Goal: Task Accomplishment & Management: Complete application form

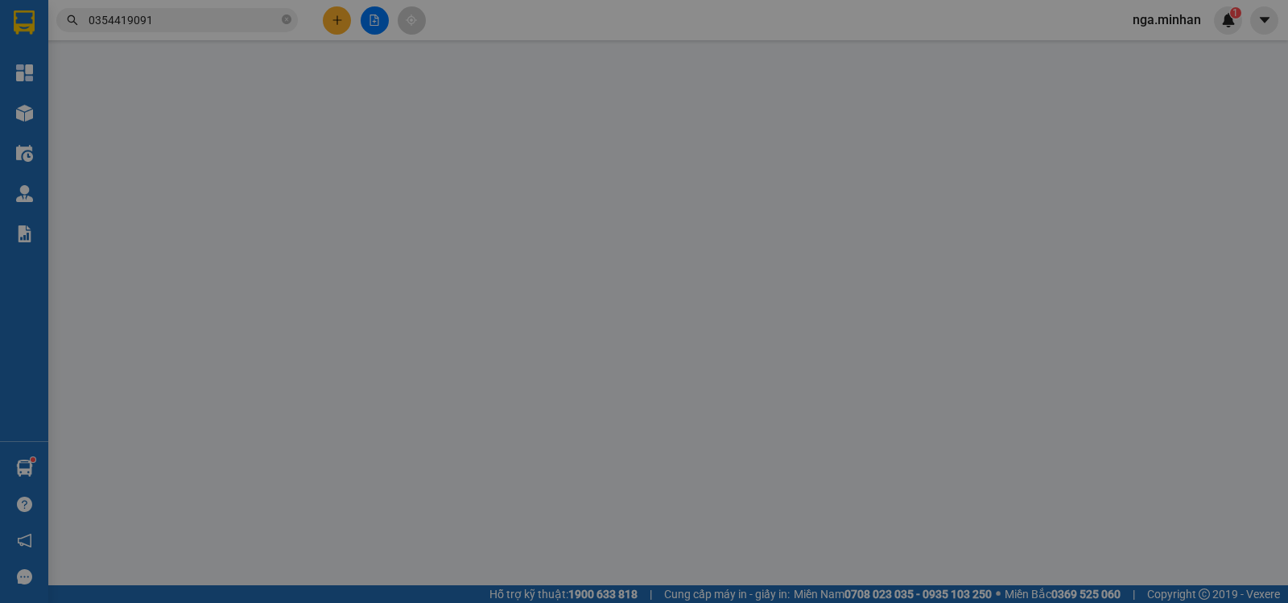
click at [394, 61] on div "Gói vận chuyển * Tiêu chuẩn Gán nhãn Nhãn" at bounding box center [668, 86] width 1139 height 56
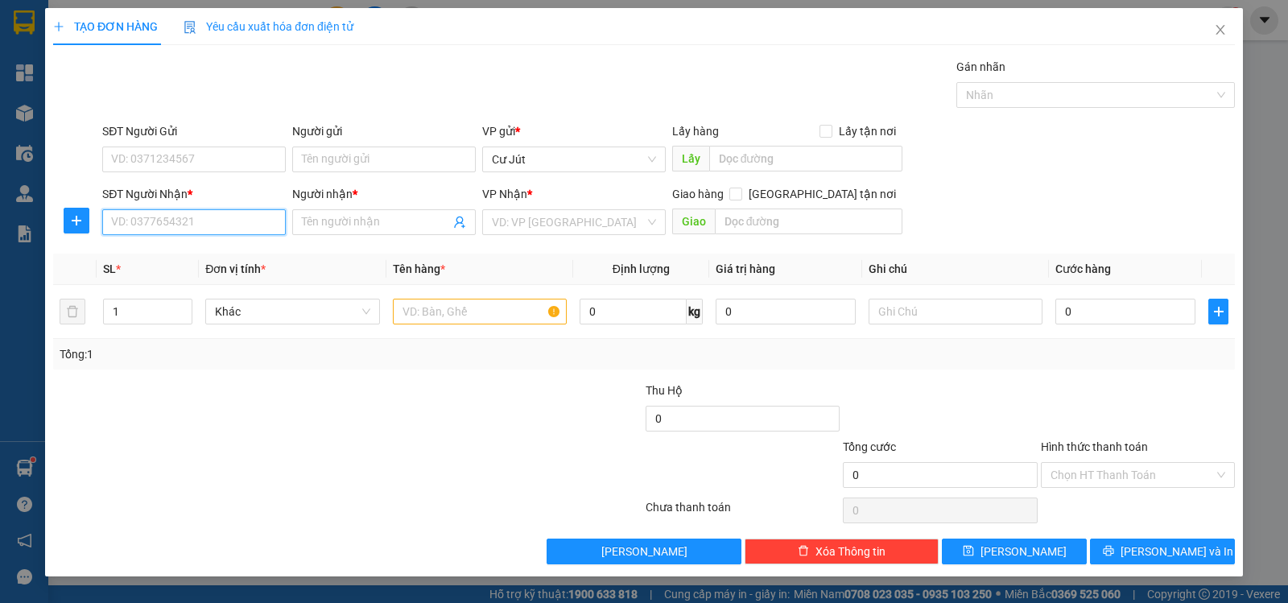
click at [230, 225] on input "SĐT Người Nhận *" at bounding box center [194, 222] width 184 height 26
type input "0908198515"
click at [393, 225] on input "Người nhận *" at bounding box center [376, 222] width 148 height 18
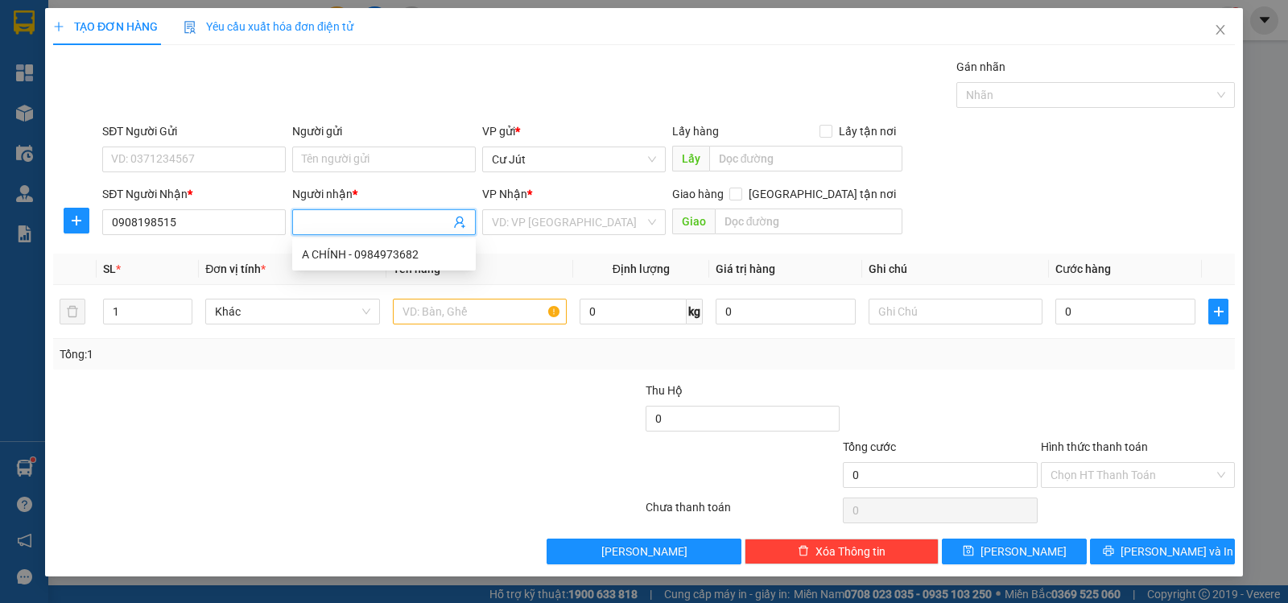
type input "a"
type input "A PHÚC"
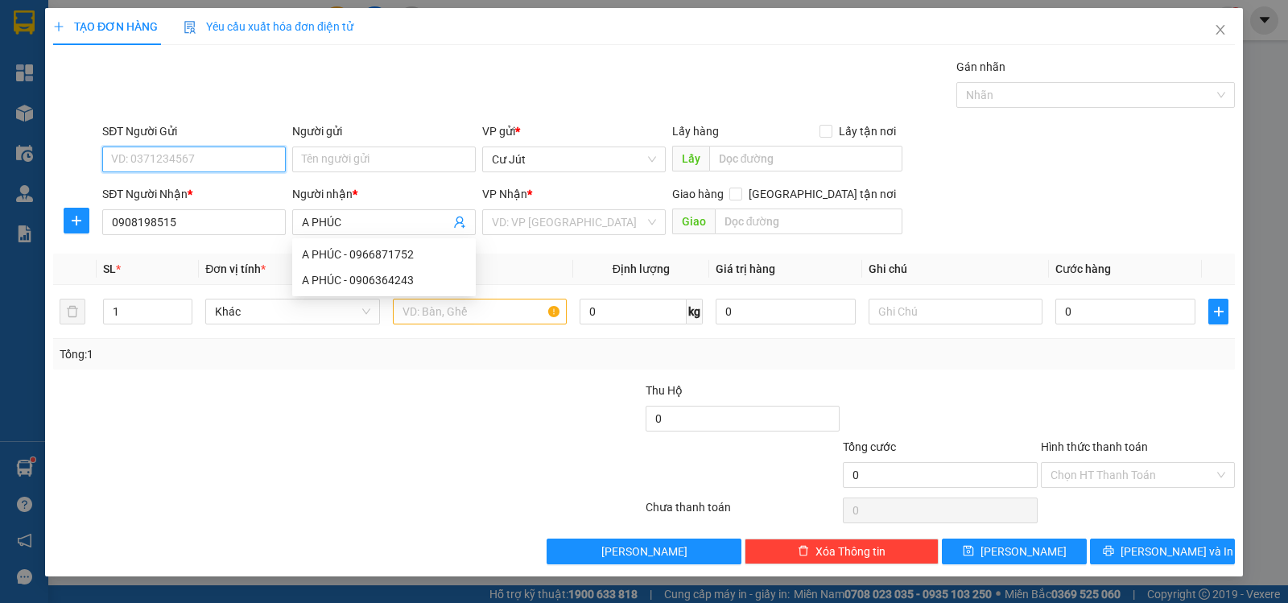
drag, startPoint x: 171, startPoint y: 157, endPoint x: 1287, endPoint y: 242, distance: 1119.1
click at [172, 157] on input "SĐT Người Gửi" at bounding box center [194, 160] width 184 height 26
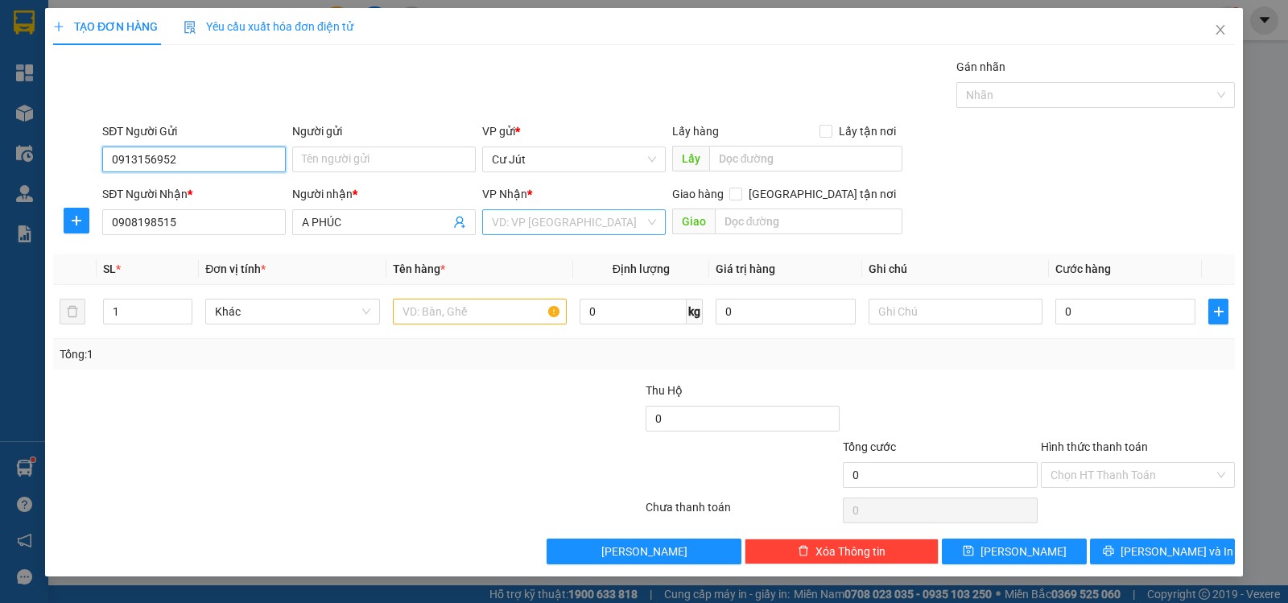
type input "0913156952"
click at [554, 227] on input "search" at bounding box center [568, 222] width 153 height 24
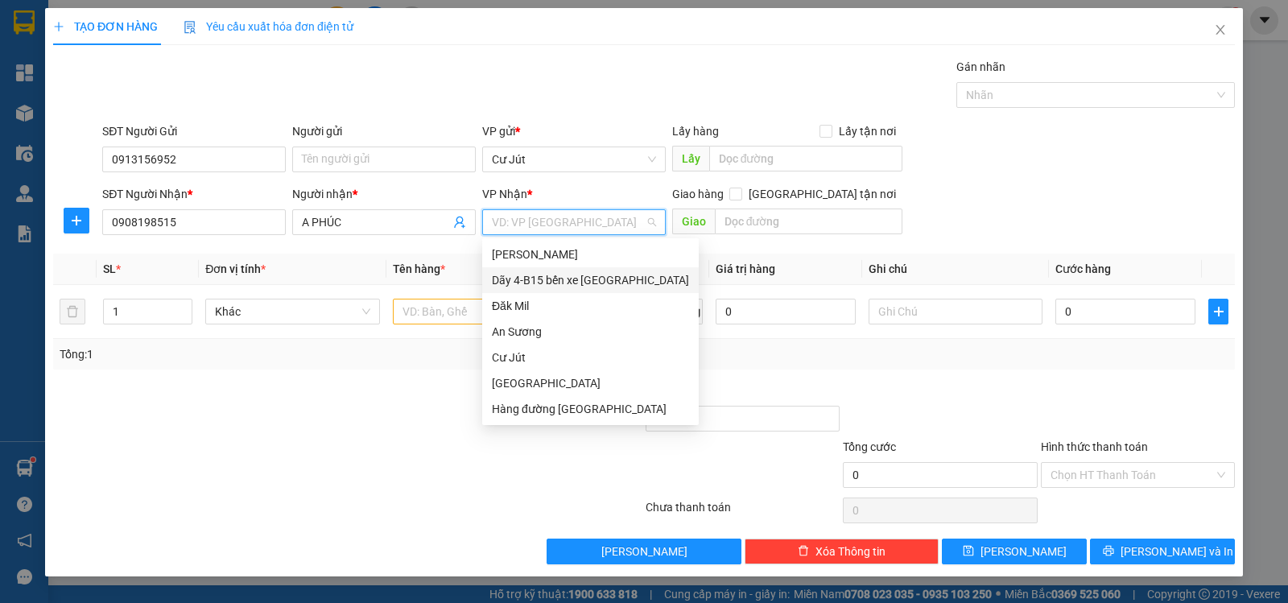
click at [588, 286] on div "Dãy 4-B15 bến xe [GEOGRAPHIC_DATA]" at bounding box center [590, 280] width 197 height 18
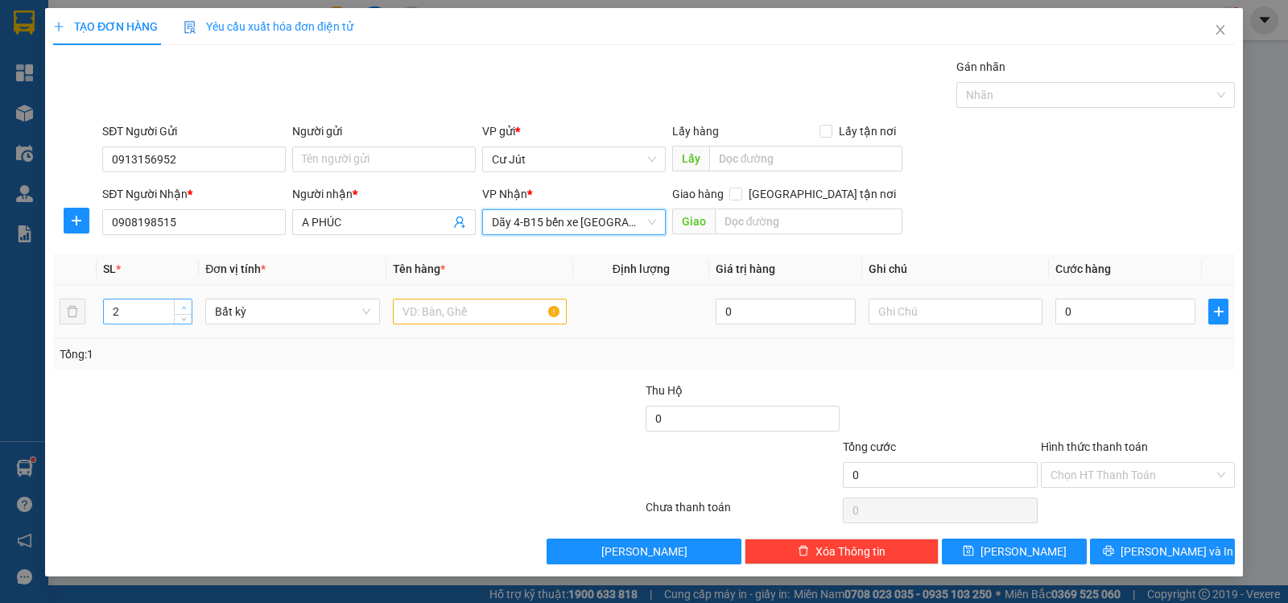
click at [185, 305] on icon "up" at bounding box center [184, 308] width 6 height 6
click at [186, 305] on icon "up" at bounding box center [184, 308] width 6 height 6
type input "4"
click at [186, 304] on span "up" at bounding box center [184, 308] width 10 height 10
click at [464, 311] on input "text" at bounding box center [480, 312] width 174 height 26
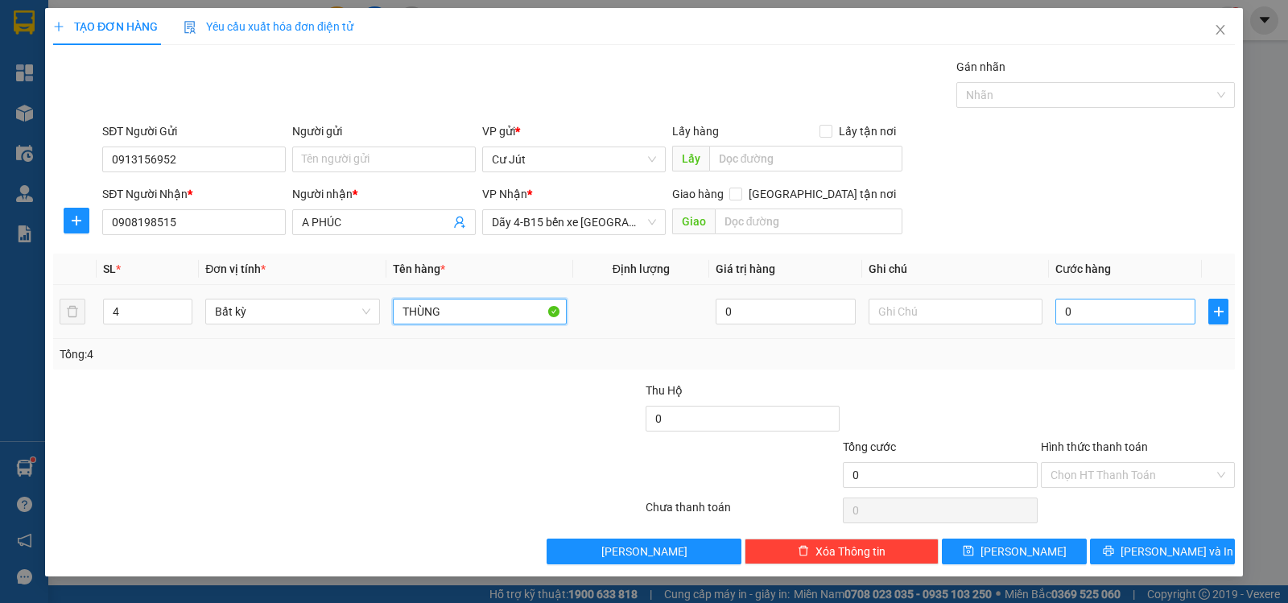
type input "THÙNG"
click at [1146, 309] on input "0" at bounding box center [1126, 312] width 140 height 26
type input "2"
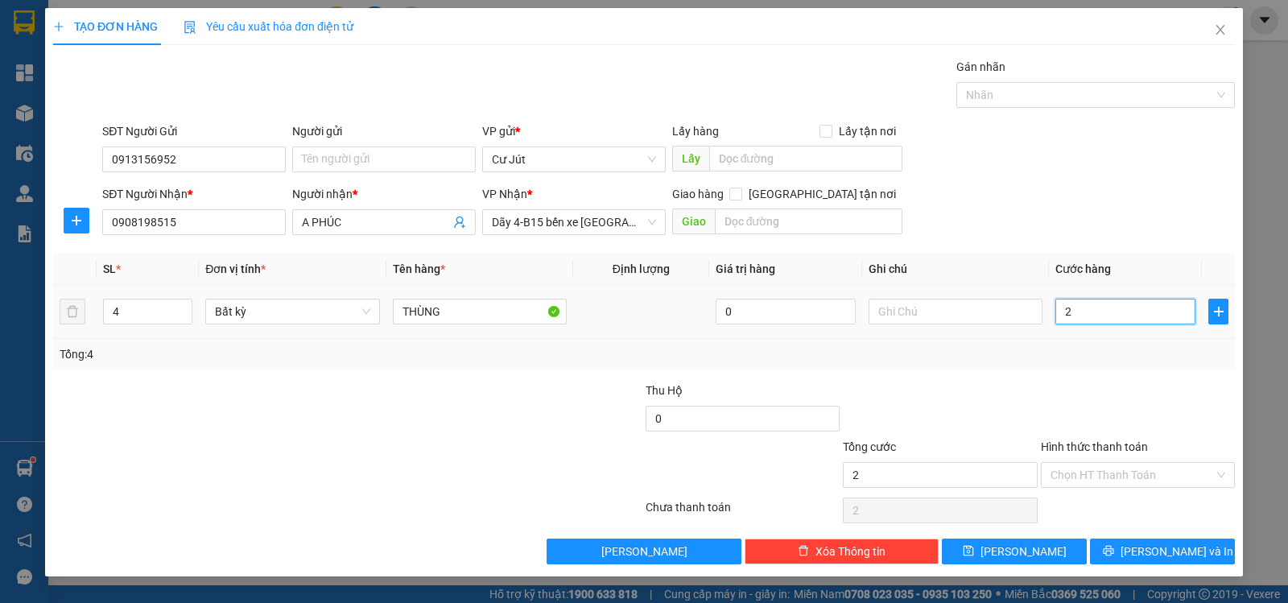
type input "25"
type input "250"
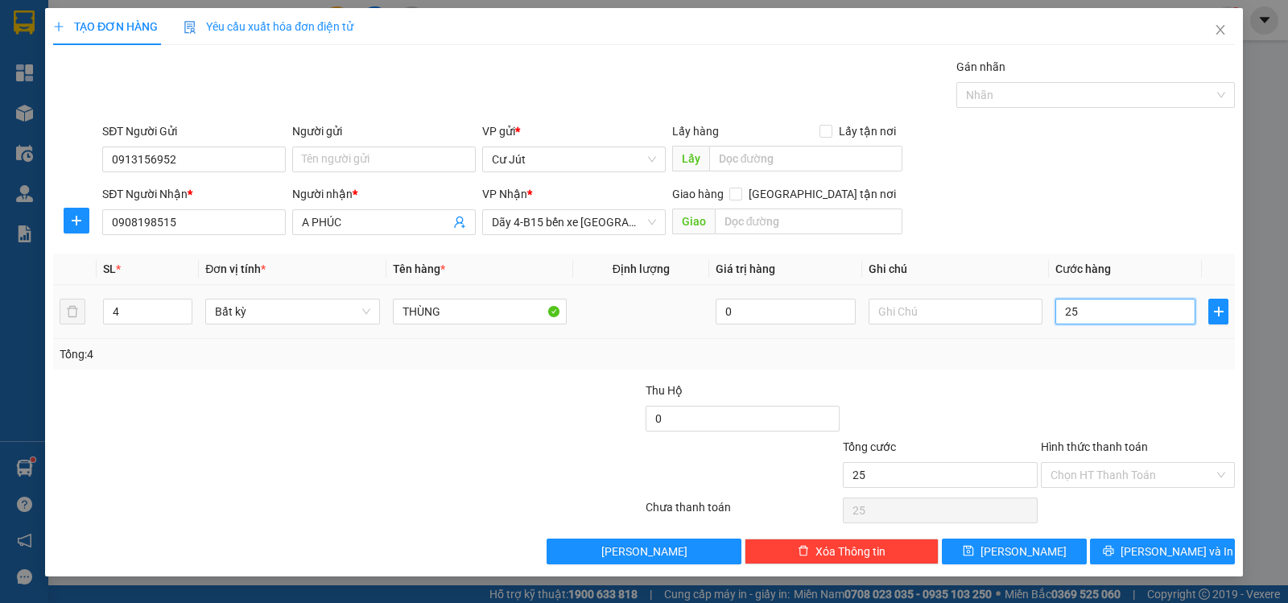
type input "250"
type input "250.000"
click at [1116, 476] on input "Hình thức thanh toán" at bounding box center [1132, 475] width 163 height 24
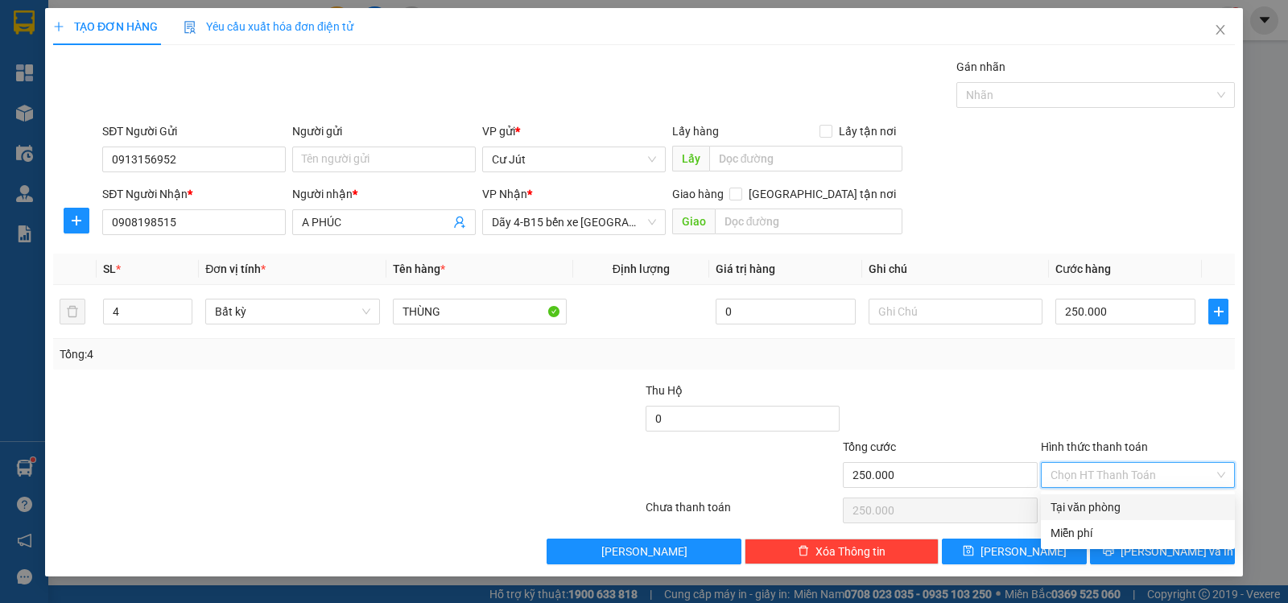
click at [1120, 510] on div "Tại văn phòng" at bounding box center [1138, 507] width 175 height 18
type input "0"
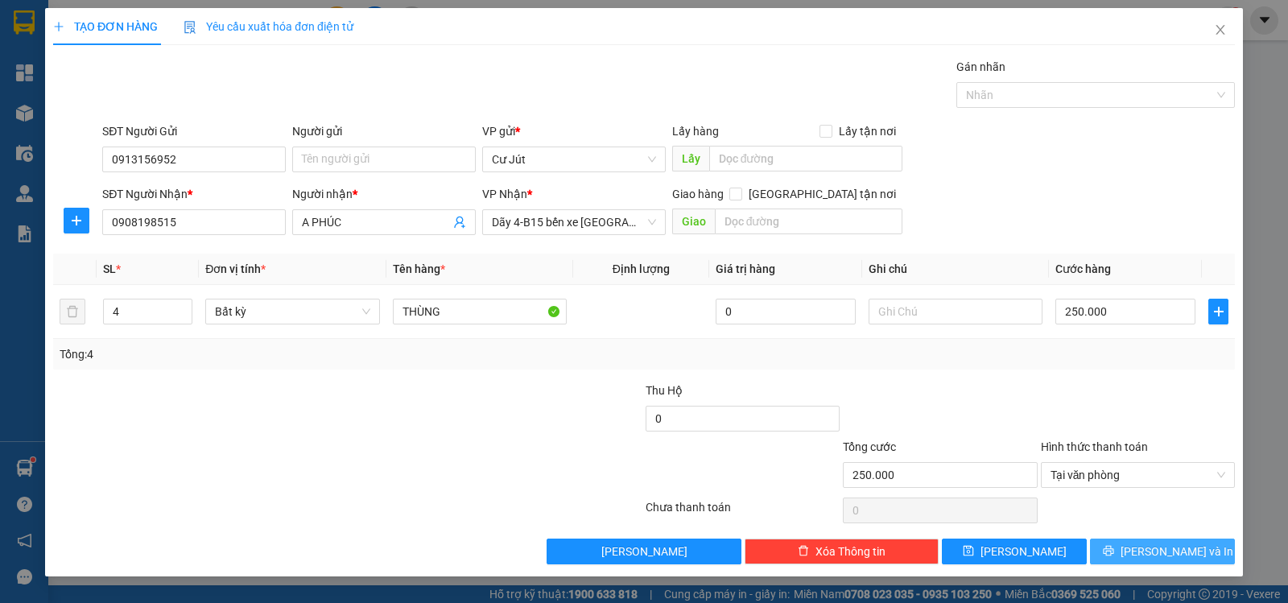
click at [1152, 554] on span "[PERSON_NAME] và In" at bounding box center [1177, 552] width 113 height 18
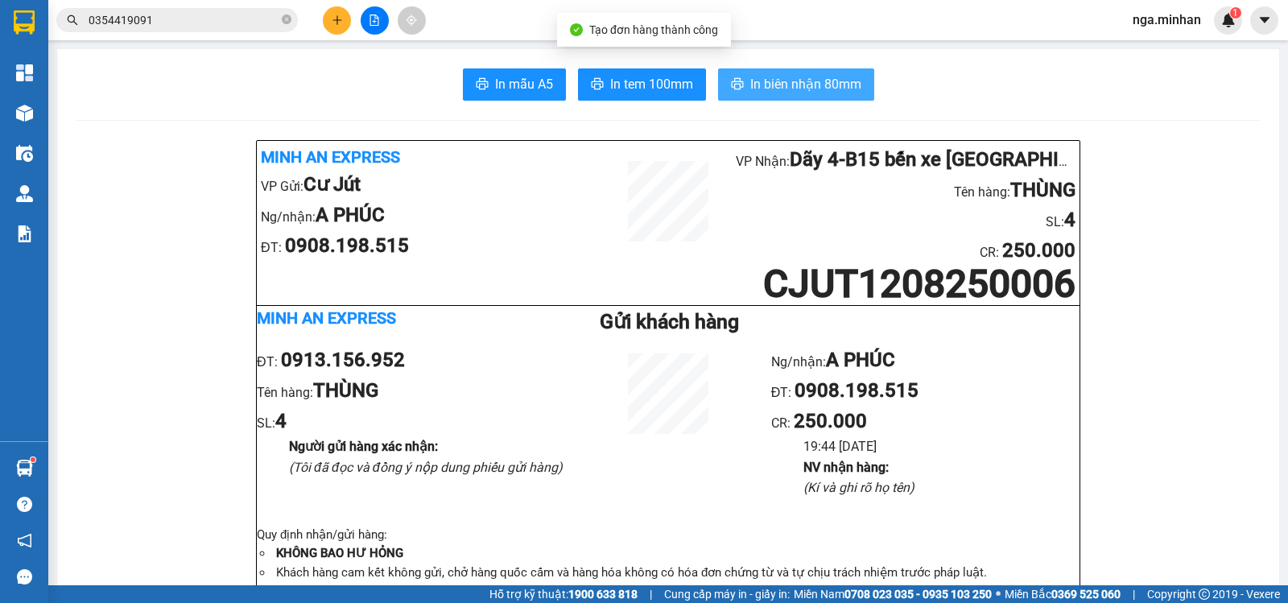
click at [828, 85] on span "In biên nhận 80mm" at bounding box center [805, 84] width 111 height 20
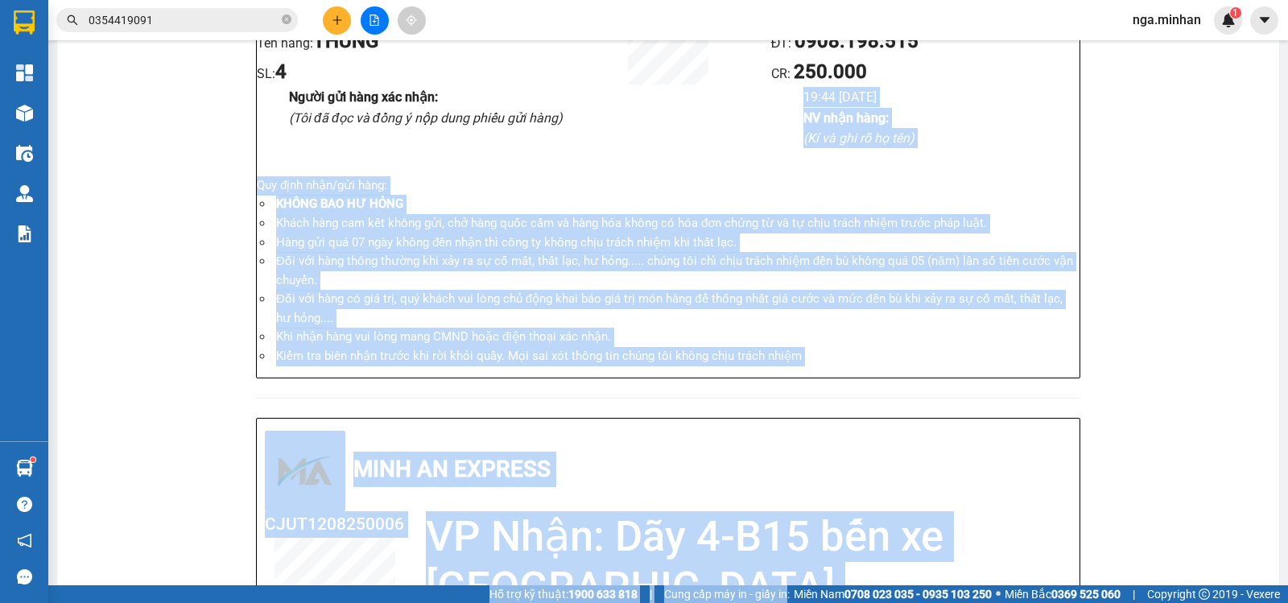
drag, startPoint x: 850, startPoint y: 626, endPoint x: 733, endPoint y: 626, distance: 116.7
click at [733, 602] on html "Kết quả tìm kiếm ( 62 ) Bộ lọc Mã ĐH Trạng thái Món hàng Thu hộ Tổng cước Chưa …" at bounding box center [644, 301] width 1288 height 603
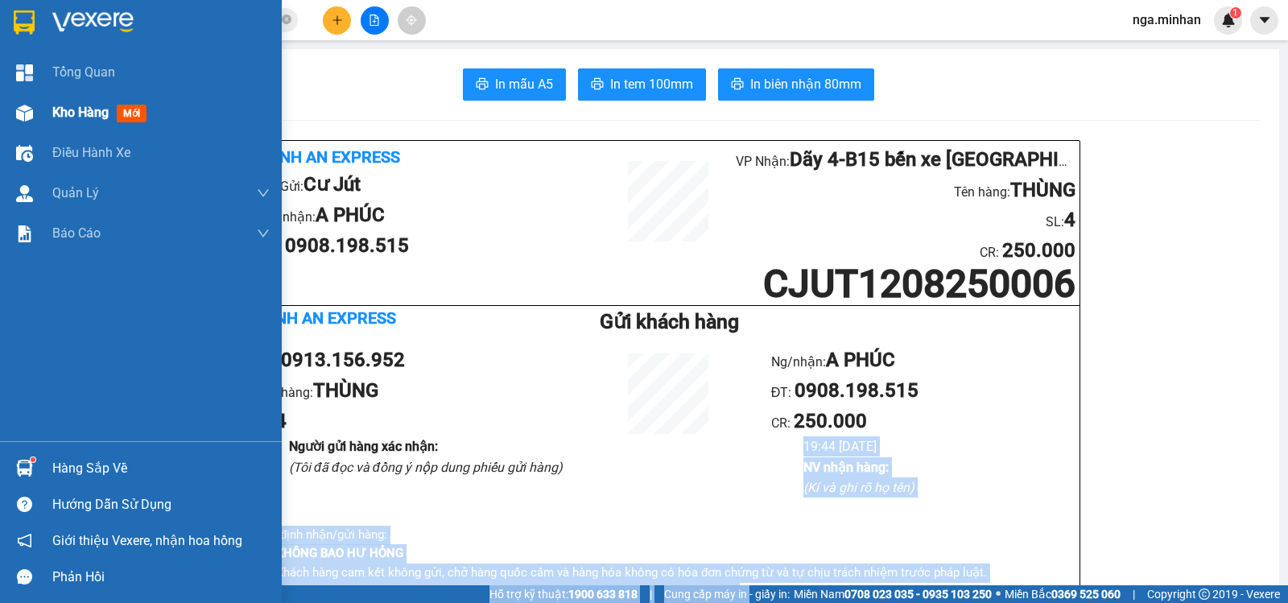
click at [68, 116] on span "Kho hàng" at bounding box center [80, 112] width 56 height 15
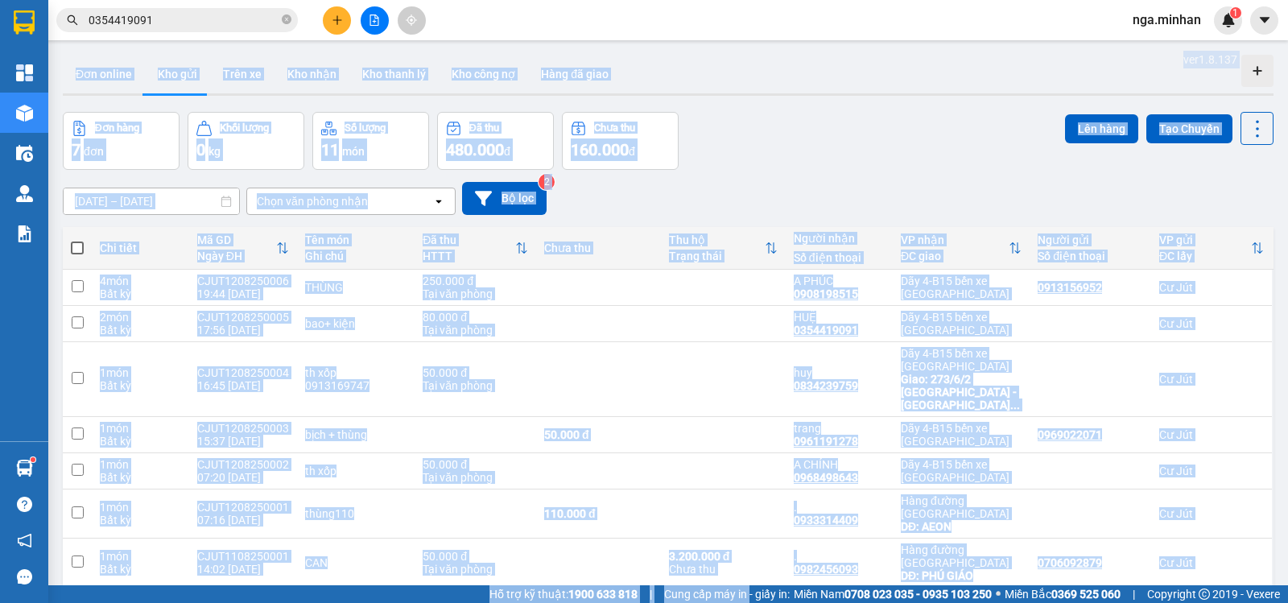
click at [900, 180] on div "[DATE] – [DATE] Press the down arrow key to interact with the calendar and sele…" at bounding box center [668, 198] width 1211 height 57
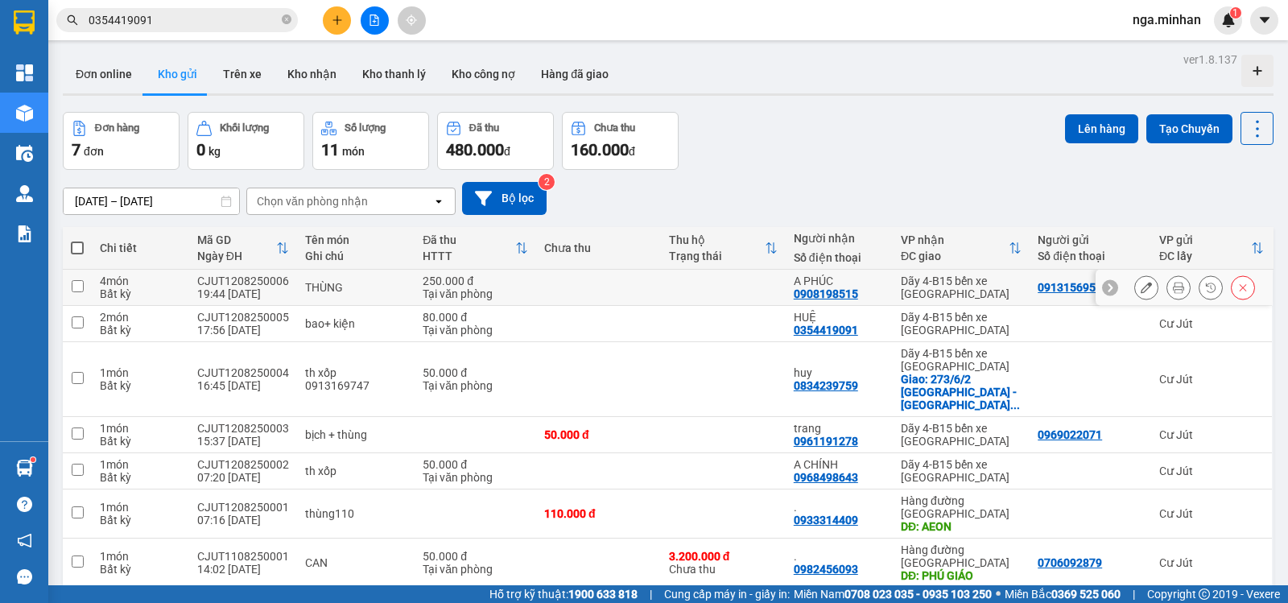
click at [1141, 283] on icon at bounding box center [1146, 287] width 11 height 11
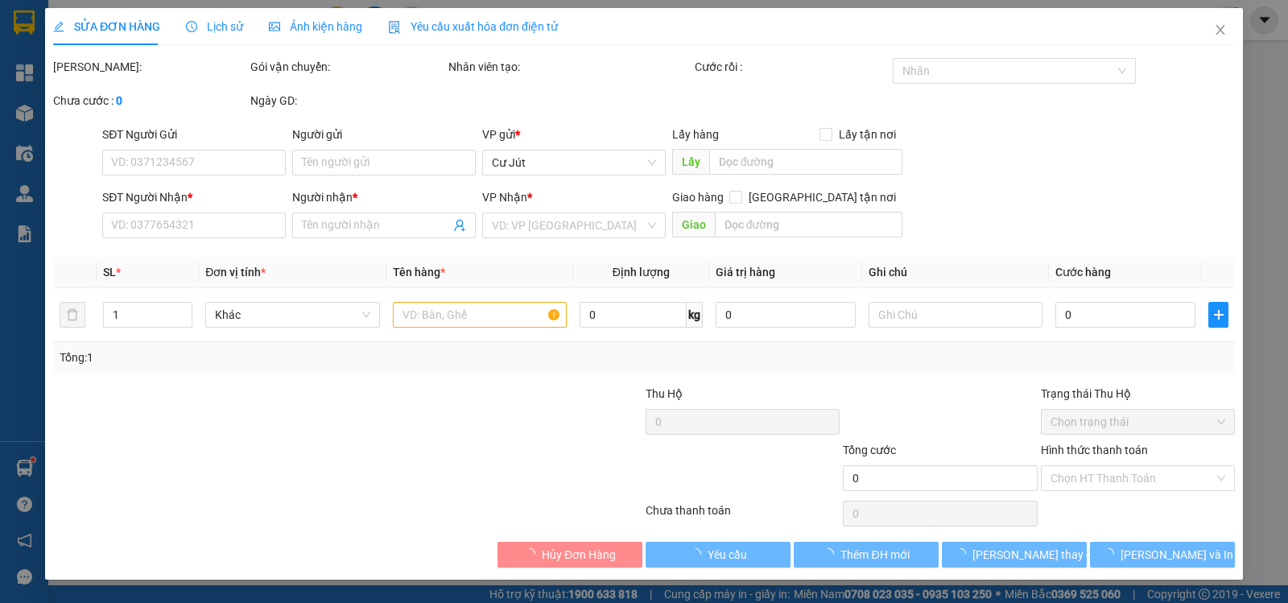
type input "0913156952"
type input "0908198515"
type input "A PHÚC"
type input "250.000"
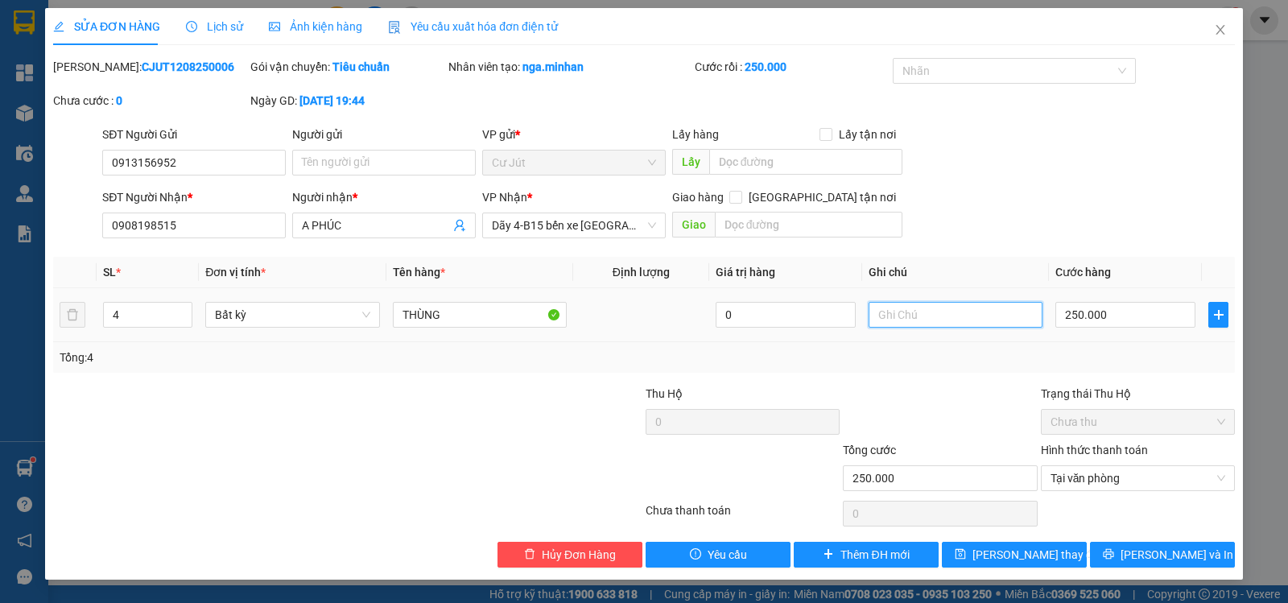
click at [967, 316] on input "text" at bounding box center [956, 315] width 174 height 26
type input "0833327028"
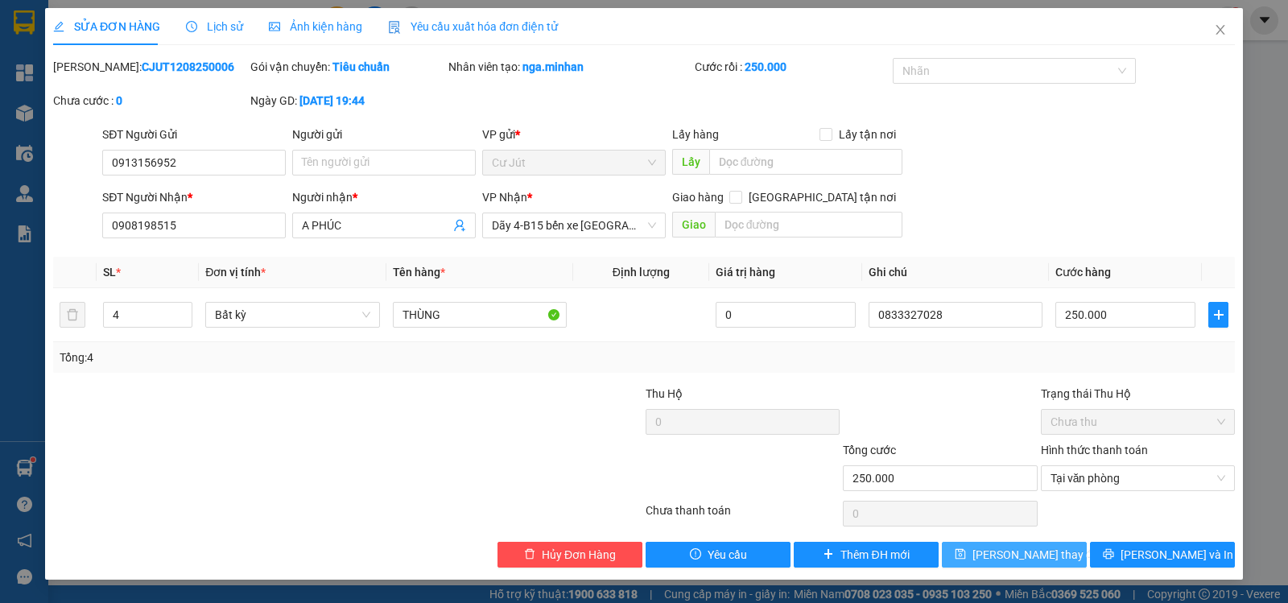
click at [1047, 549] on span "[PERSON_NAME] thay đổi" at bounding box center [1037, 555] width 129 height 18
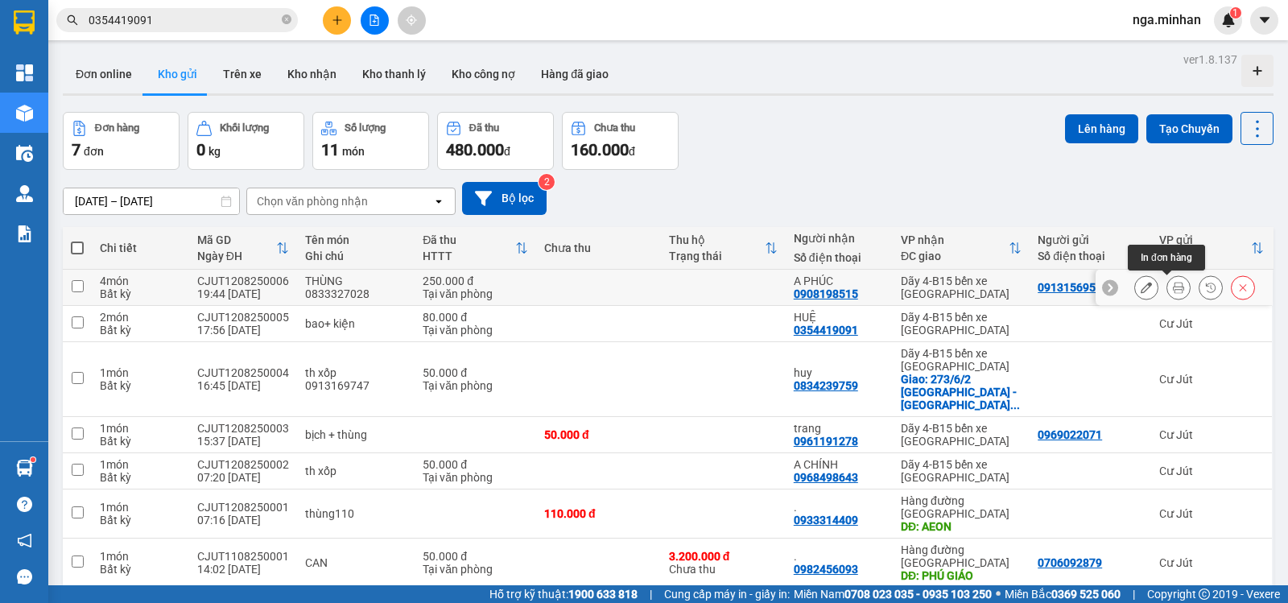
click at [1173, 291] on icon at bounding box center [1178, 287] width 11 height 11
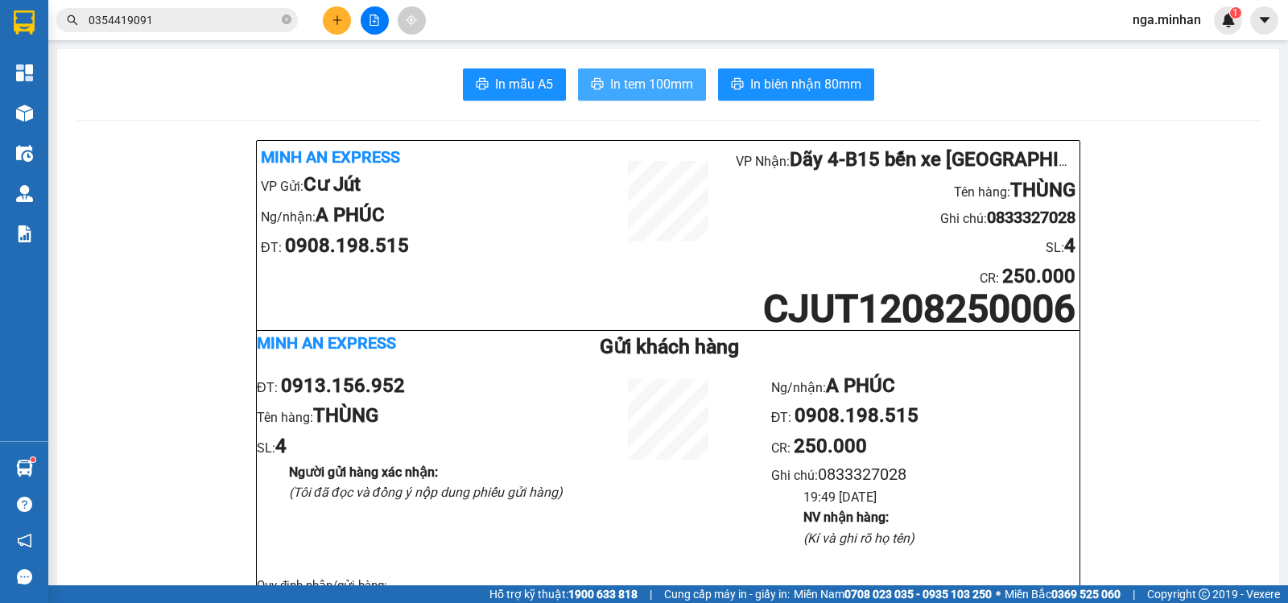
click at [655, 76] on span "In tem 100mm" at bounding box center [651, 84] width 83 height 20
click at [665, 89] on span "In tem 100mm" at bounding box center [651, 84] width 83 height 20
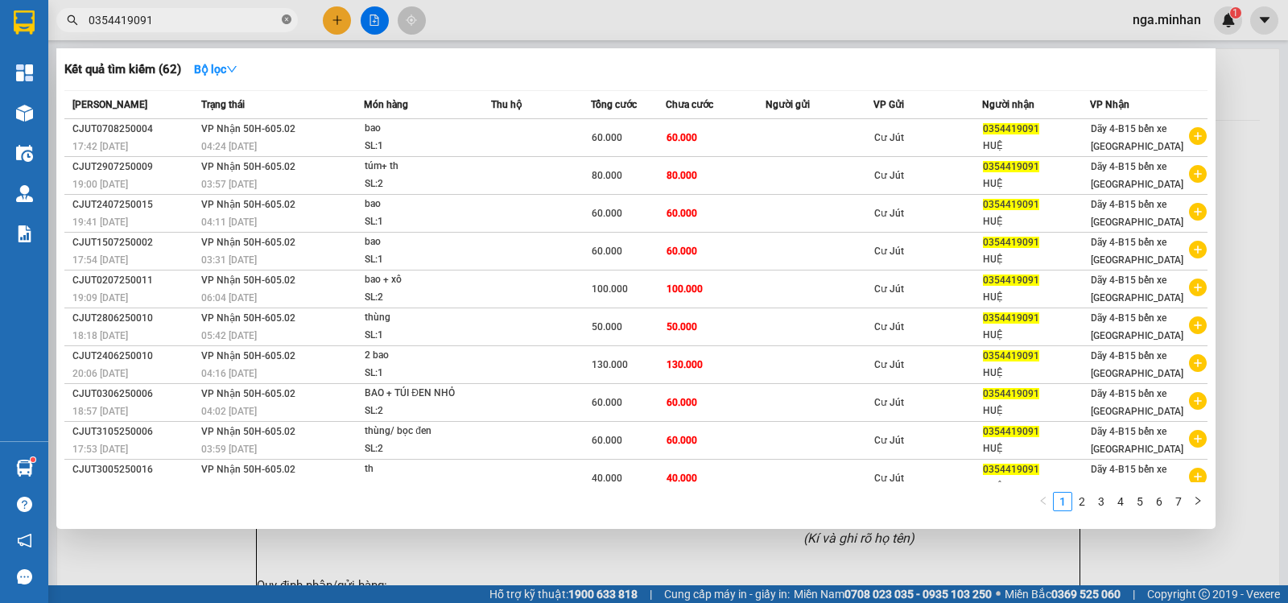
click at [288, 18] on icon "close-circle" at bounding box center [287, 19] width 10 height 10
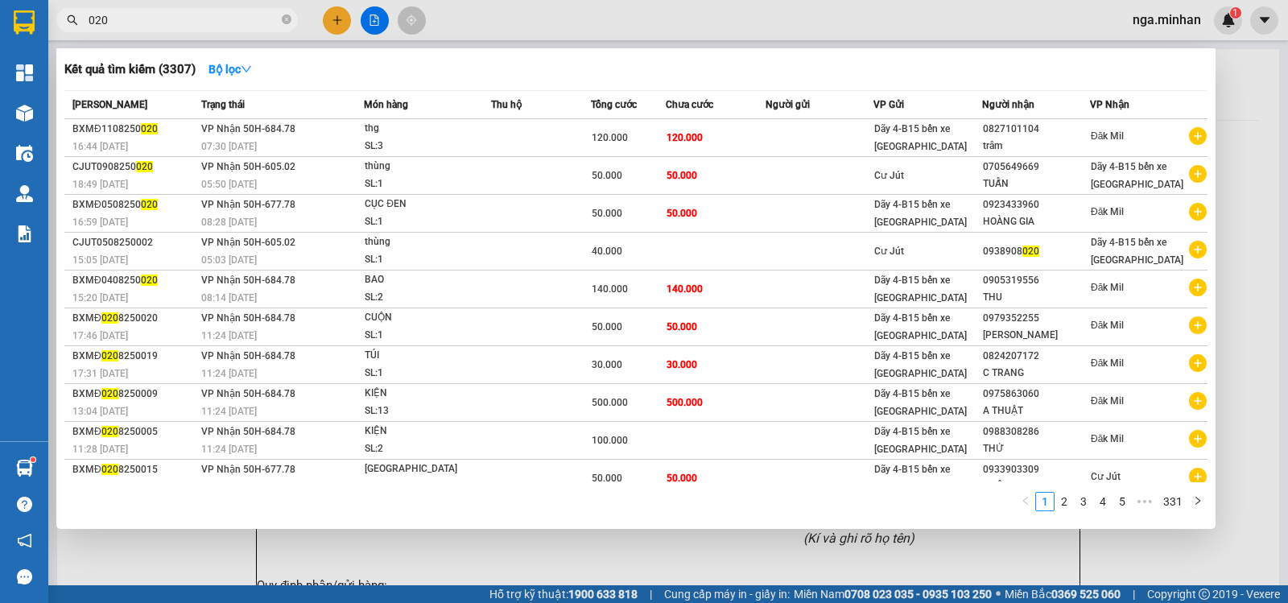
type input "020"
click at [377, 23] on div at bounding box center [644, 301] width 1288 height 603
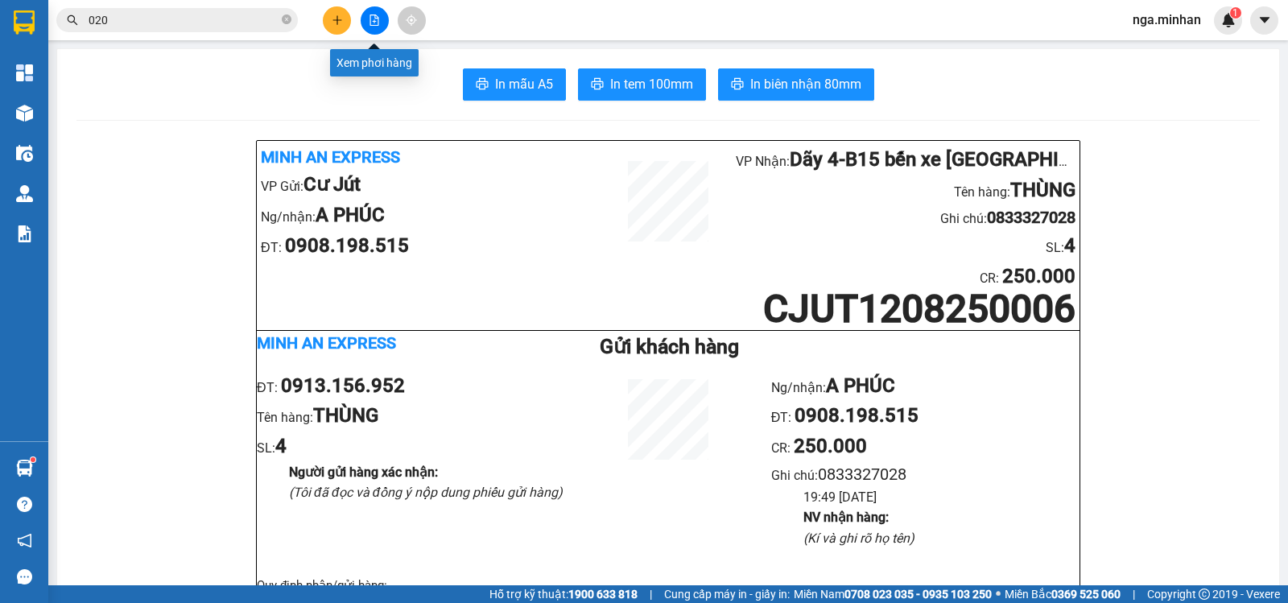
click at [374, 22] on icon "file-add" at bounding box center [374, 19] width 9 height 11
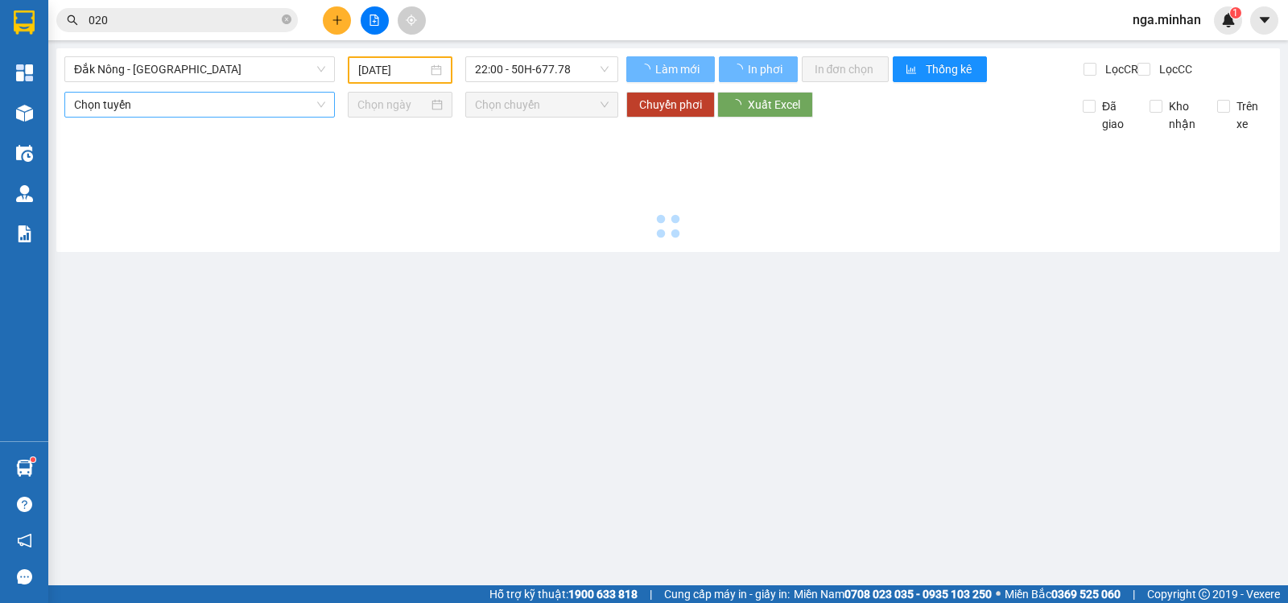
click at [188, 72] on span "Đắk Nông - [GEOGRAPHIC_DATA]" at bounding box center [199, 69] width 251 height 24
type input "[DATE]"
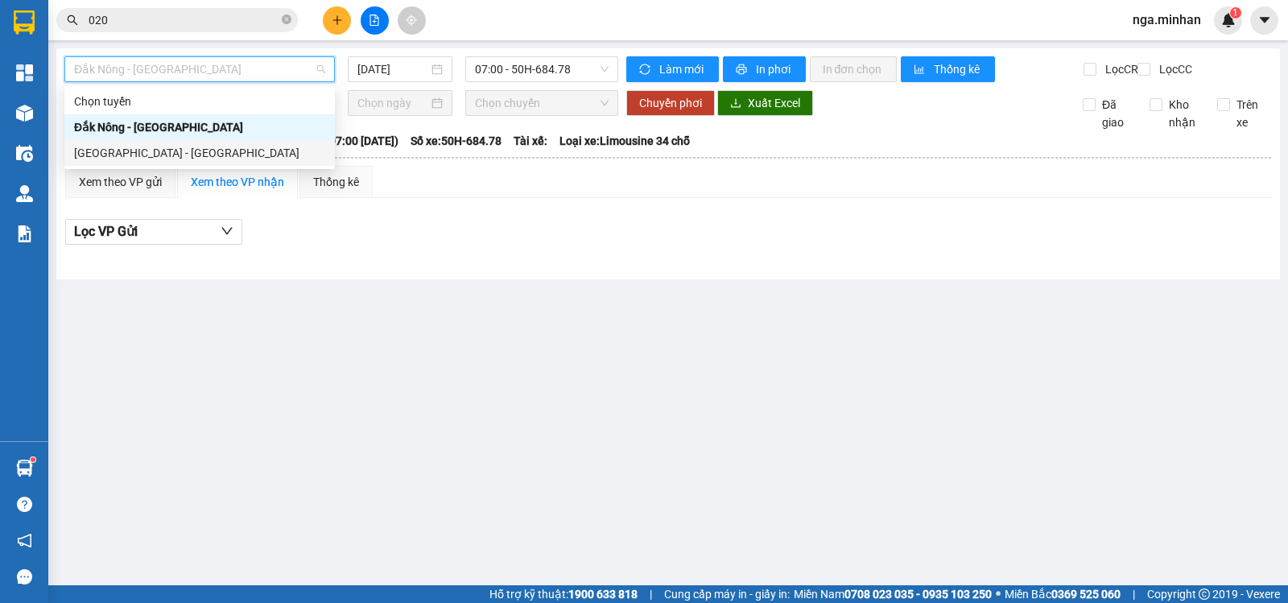
click at [155, 151] on div "[GEOGRAPHIC_DATA] - [GEOGRAPHIC_DATA]" at bounding box center [199, 153] width 251 height 18
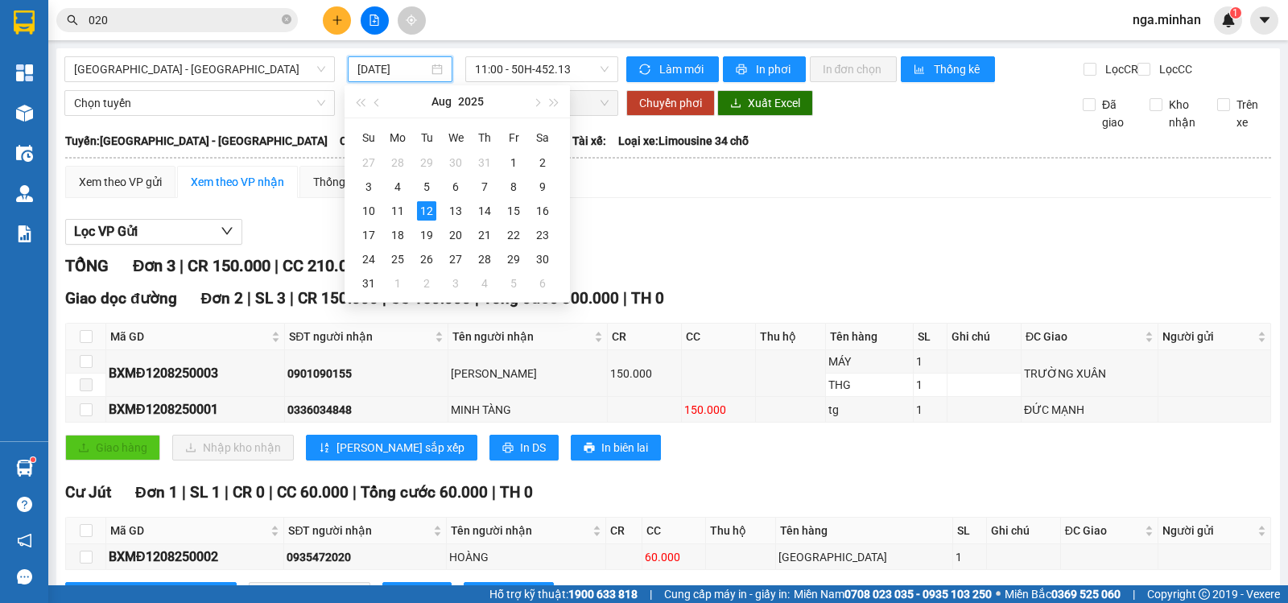
click at [362, 66] on input "[DATE]" at bounding box center [393, 69] width 72 height 18
click at [397, 211] on div "11" at bounding box center [397, 210] width 19 height 19
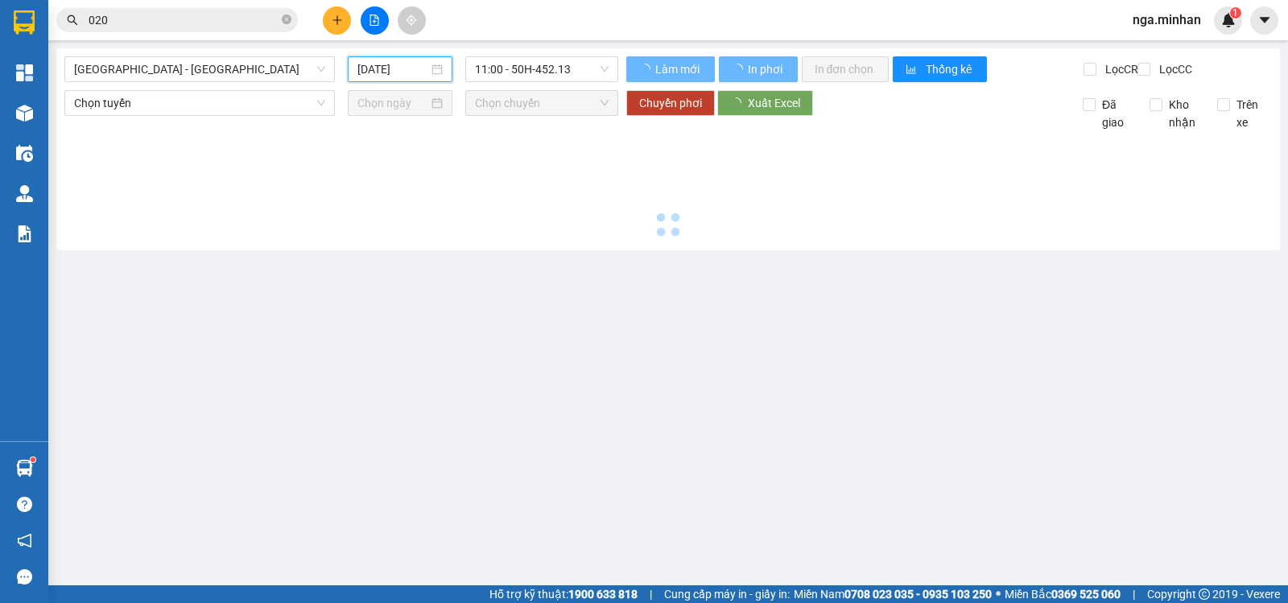
type input "[DATE]"
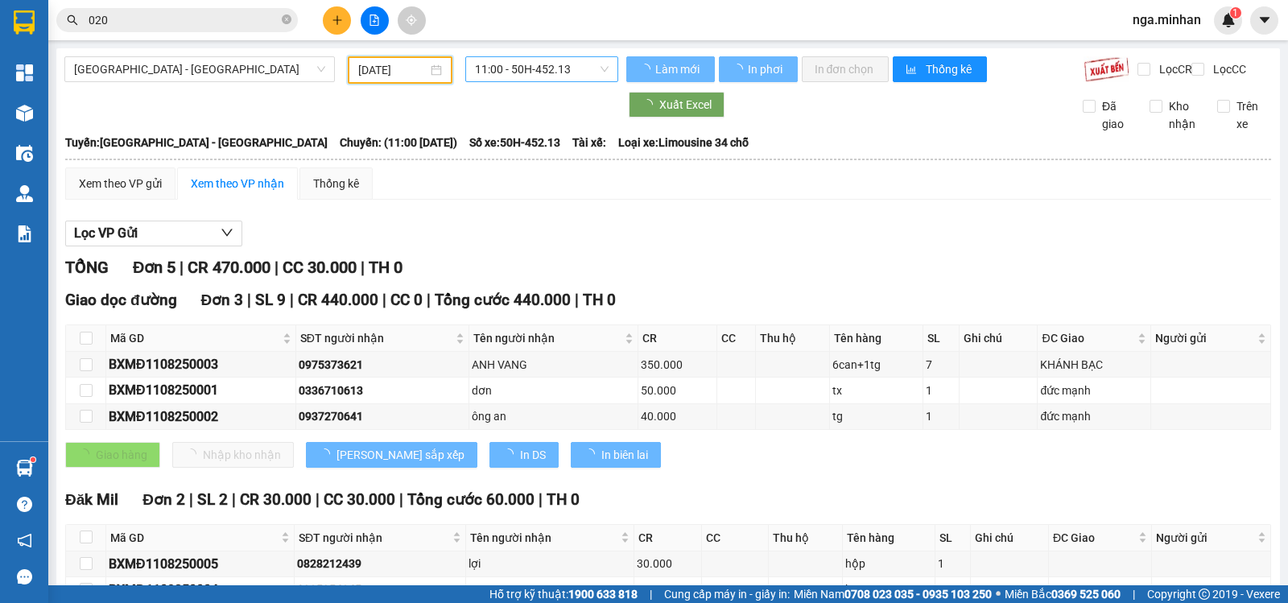
click at [561, 68] on span "11:00 - 50H-452.13" at bounding box center [541, 69] width 133 height 24
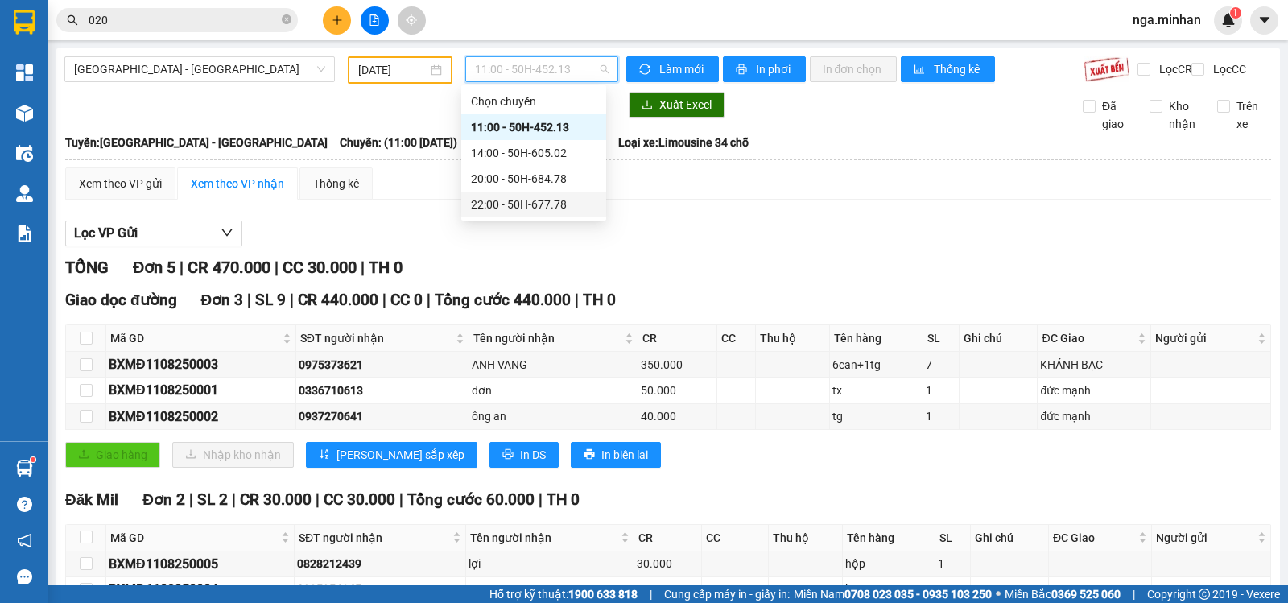
click at [552, 209] on div "22:00 - 50H-677.78" at bounding box center [534, 205] width 126 height 18
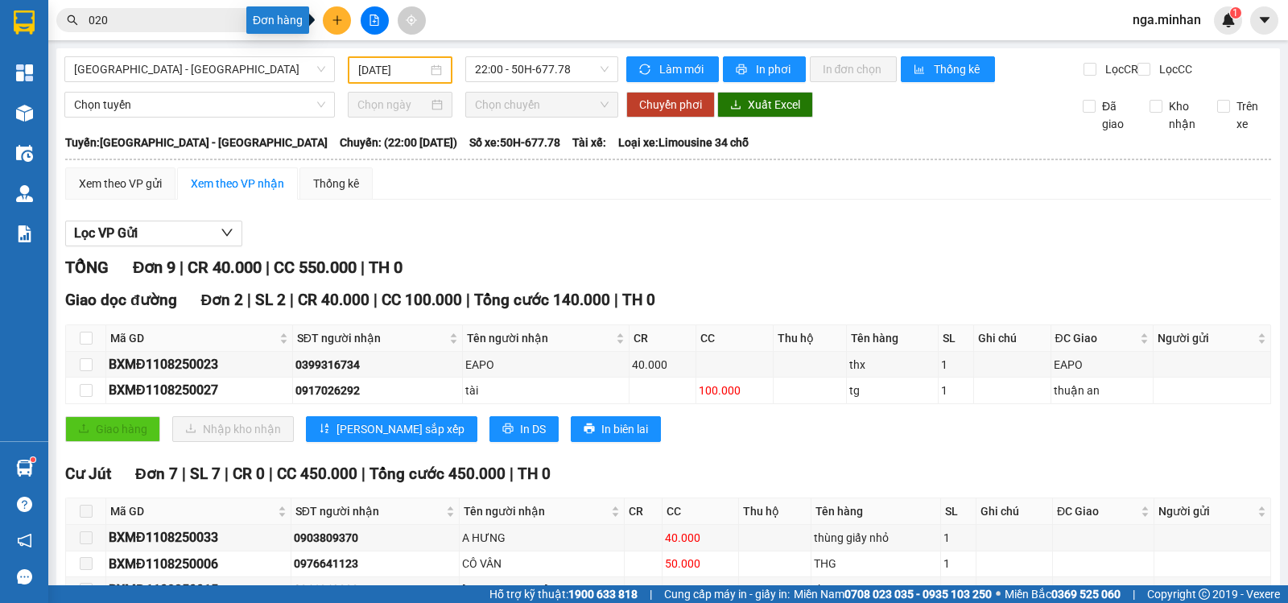
click at [341, 18] on button at bounding box center [337, 20] width 28 height 28
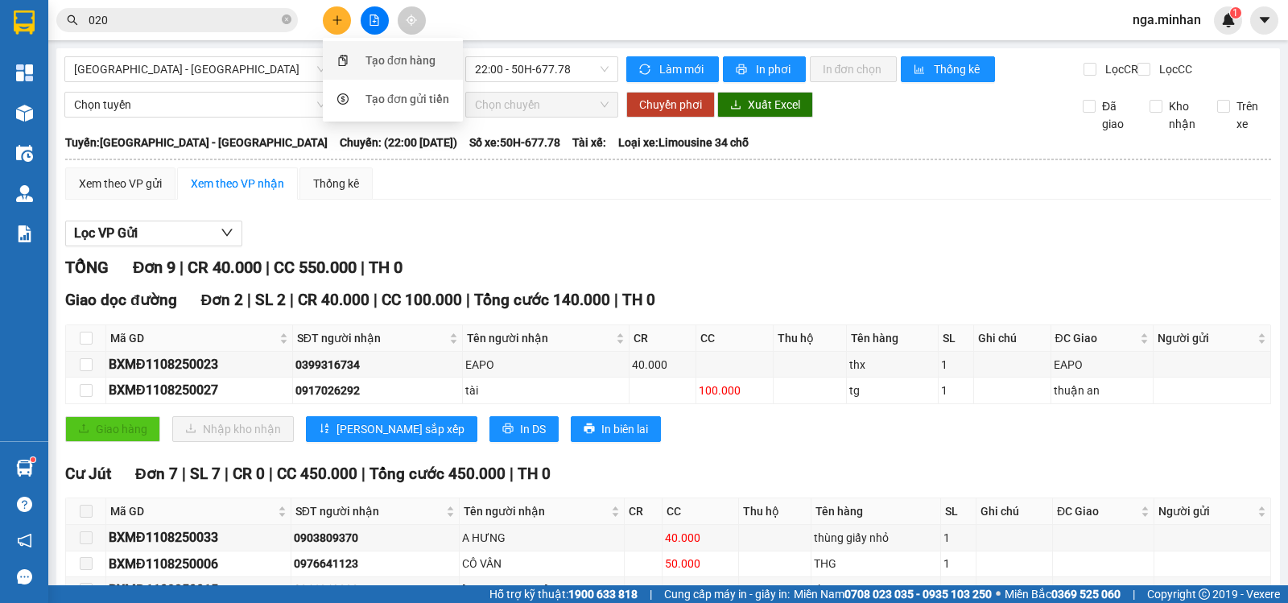
click at [421, 58] on div "Tạo đơn hàng" at bounding box center [401, 61] width 70 height 18
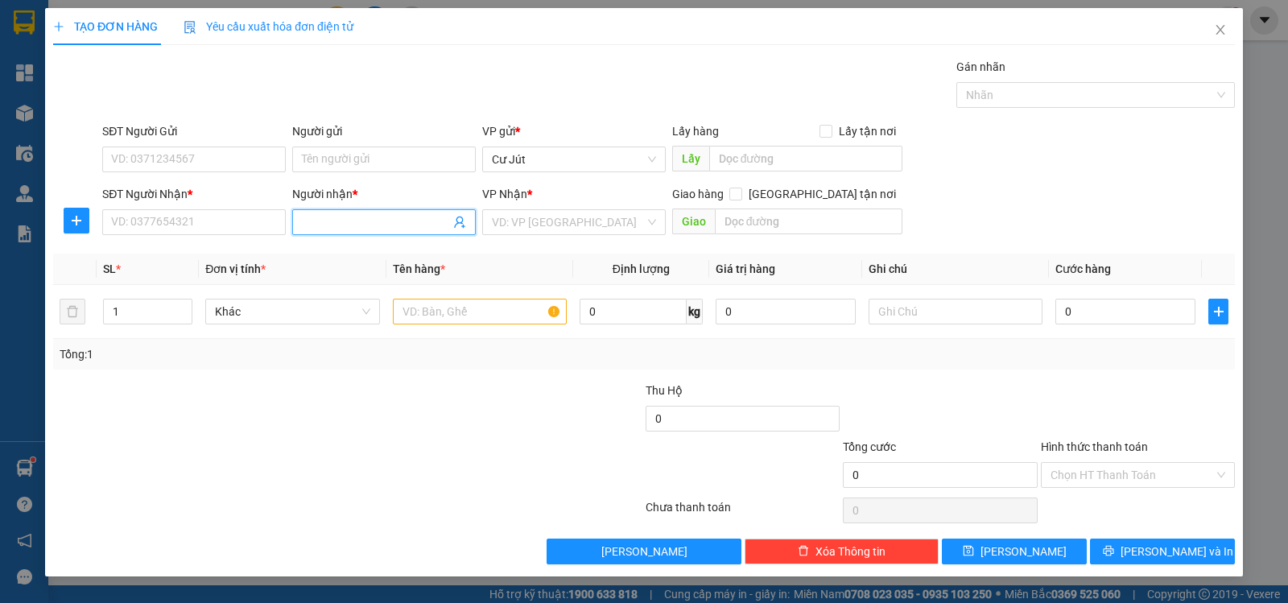
click at [375, 229] on input "Người nhận *" at bounding box center [376, 222] width 148 height 18
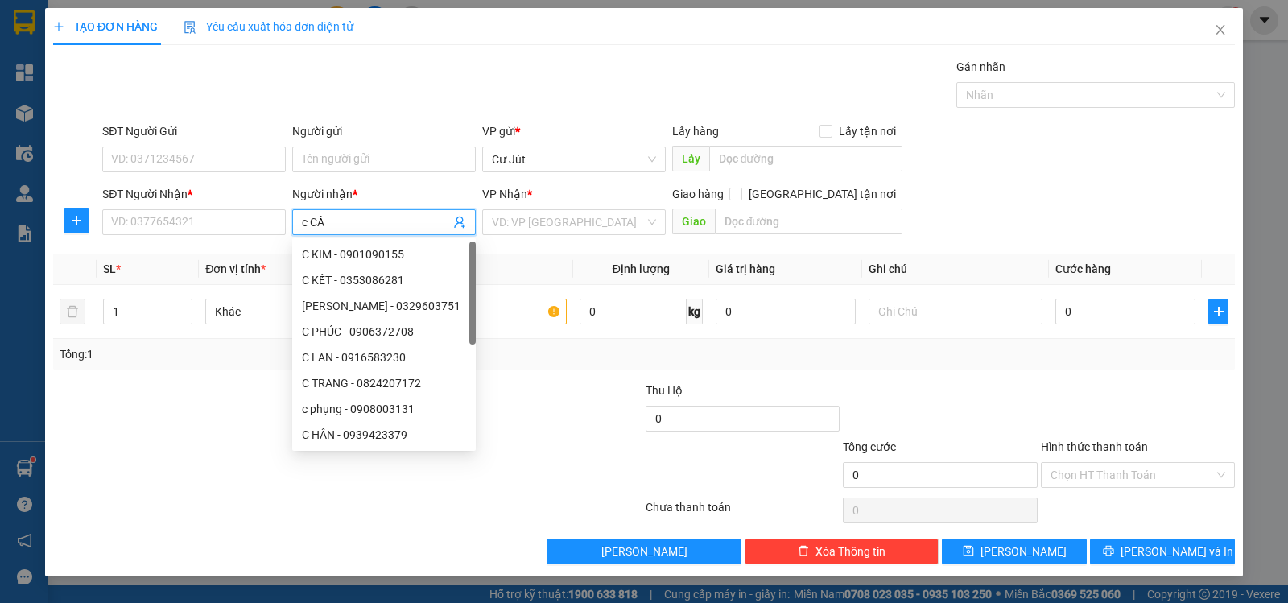
type input "c CẦN"
click at [415, 250] on div "C CẦN - 0142345678" at bounding box center [384, 255] width 164 height 18
type input "0142345678"
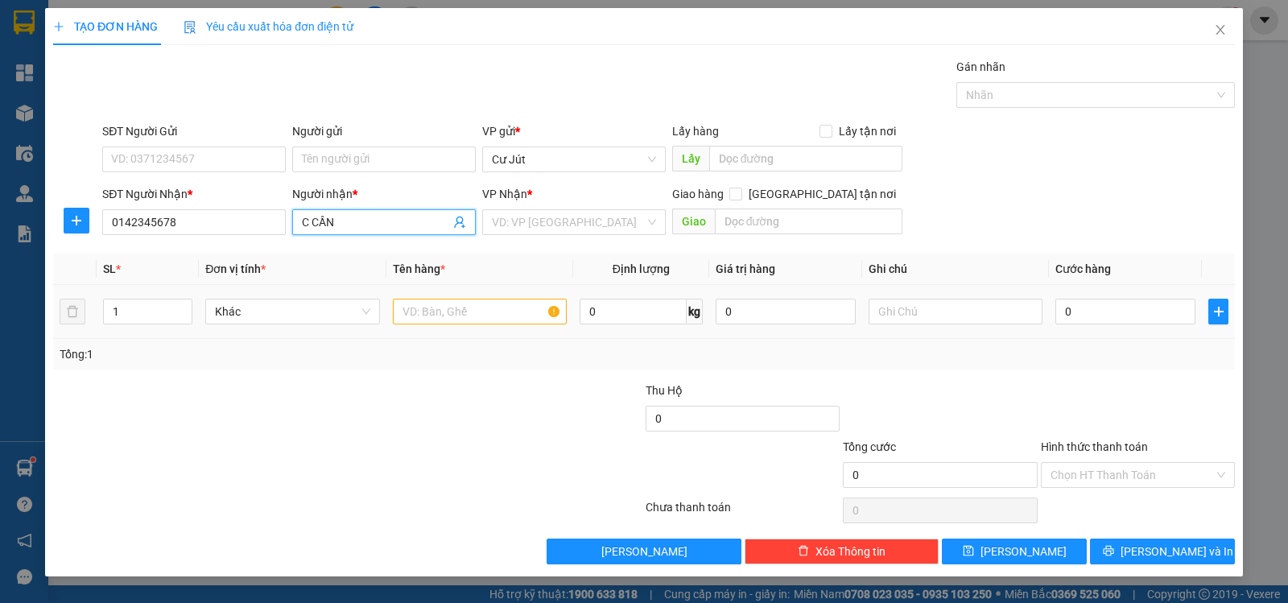
type input "C CẦN"
click at [492, 317] on input "text" at bounding box center [480, 312] width 174 height 26
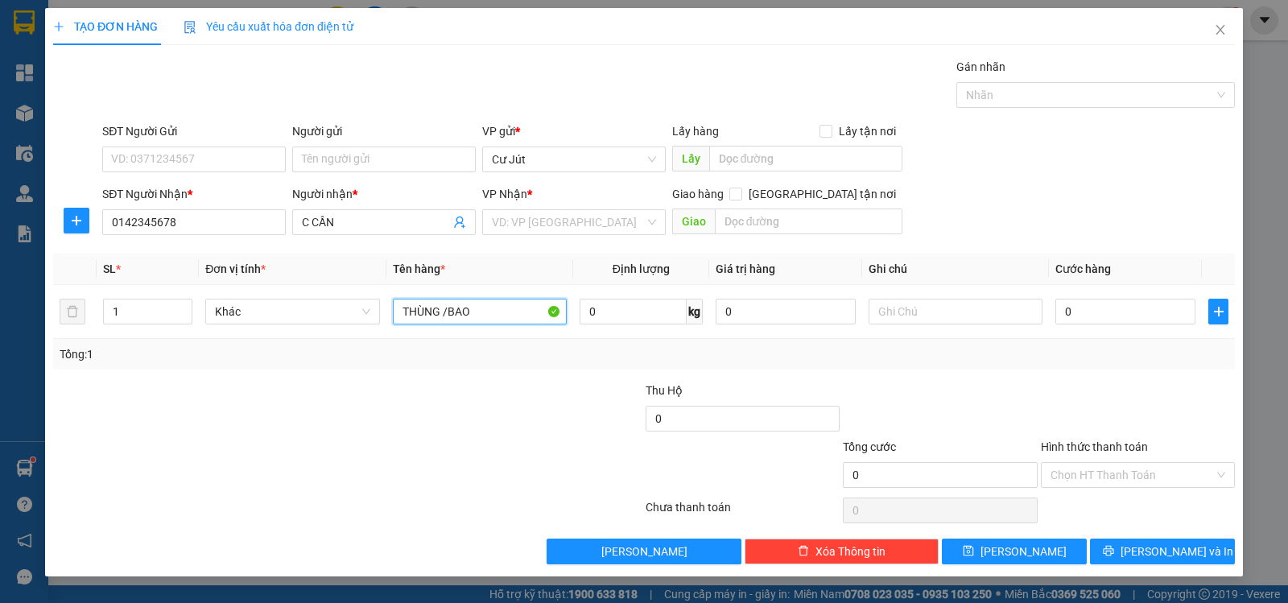
type input "THÙNG /BAO"
click at [510, 385] on div at bounding box center [545, 410] width 197 height 56
click at [1180, 305] on input "0" at bounding box center [1126, 312] width 140 height 26
type input "1"
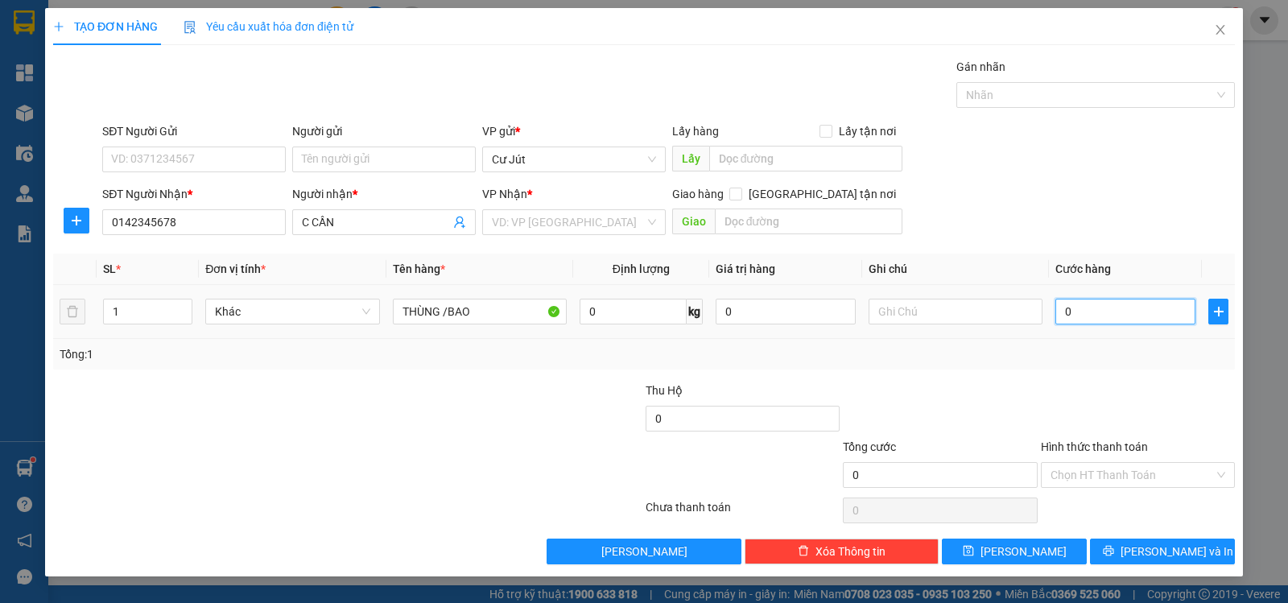
type input "1"
type input "15"
type input "150"
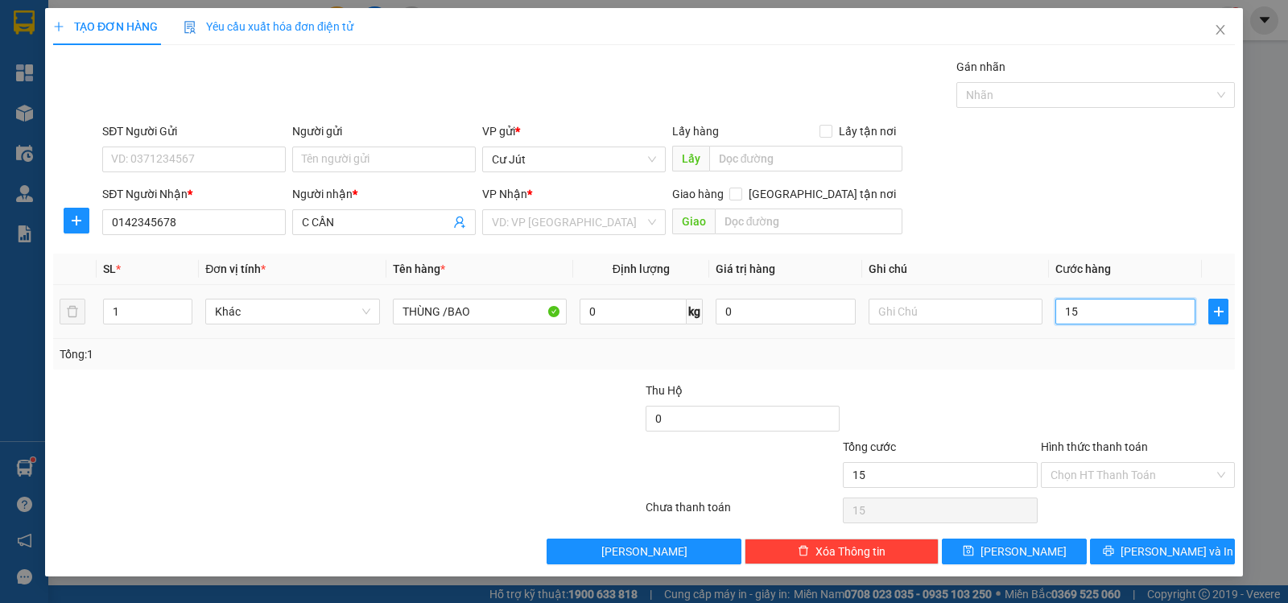
type input "150"
type input "150.000"
click at [1123, 473] on input "Hình thức thanh toán" at bounding box center [1132, 475] width 163 height 24
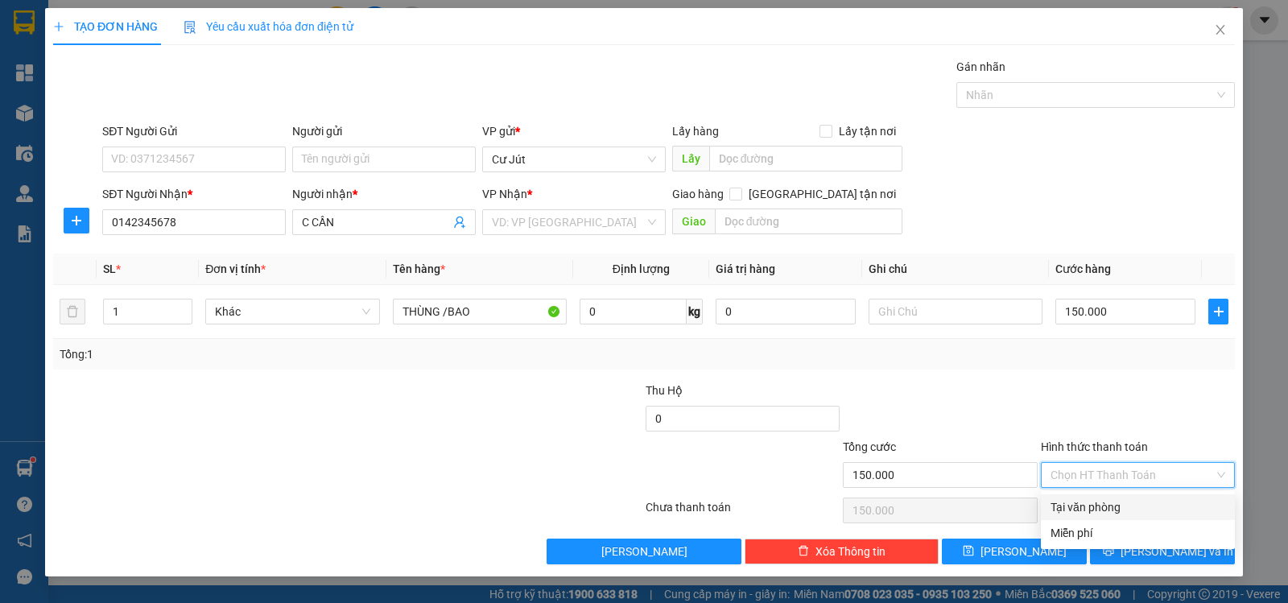
click at [1075, 505] on div "Tại văn phòng" at bounding box center [1138, 507] width 175 height 18
type input "0"
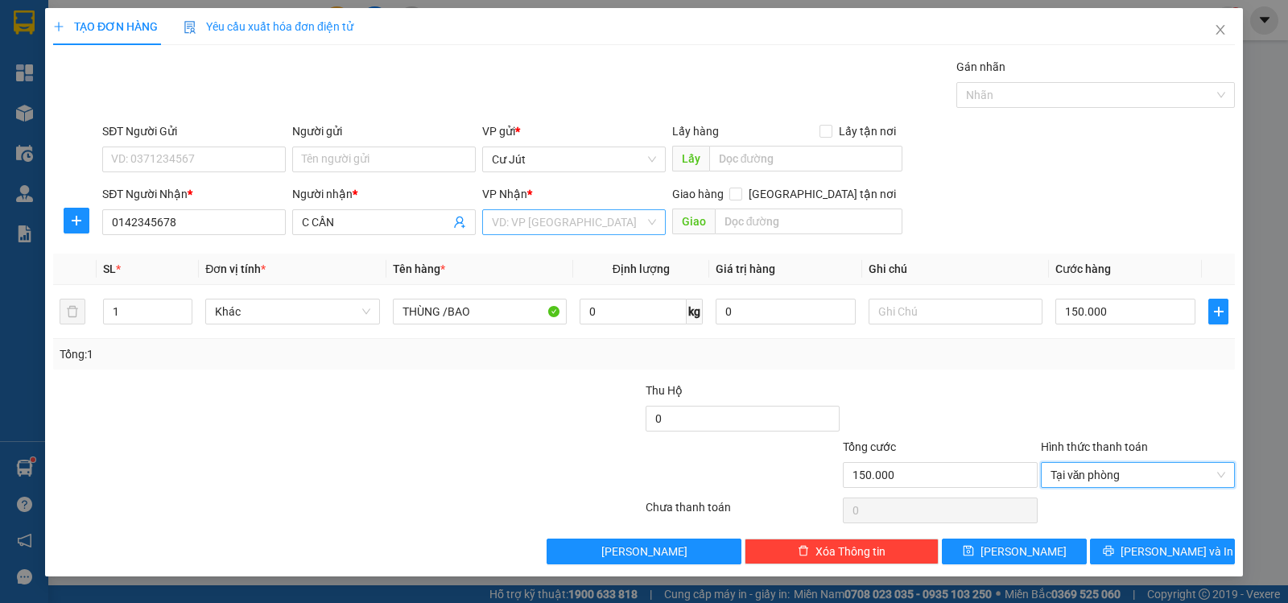
click at [587, 224] on input "search" at bounding box center [568, 222] width 153 height 24
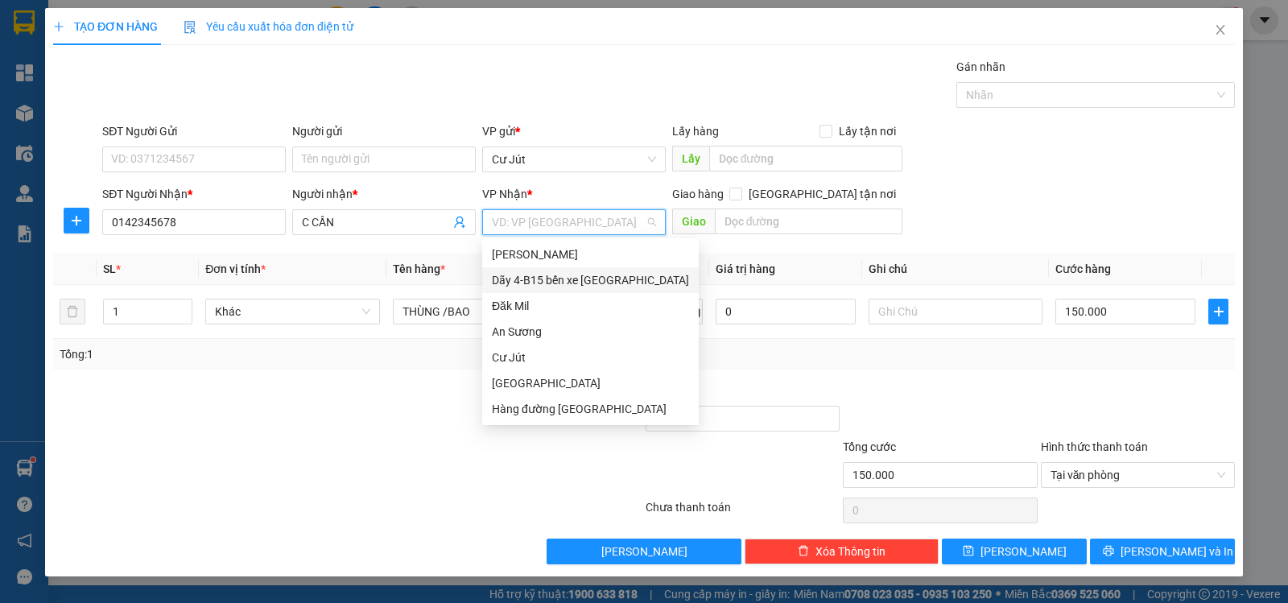
click at [577, 280] on div "Dãy 4-B15 bến xe [GEOGRAPHIC_DATA]" at bounding box center [590, 280] width 197 height 18
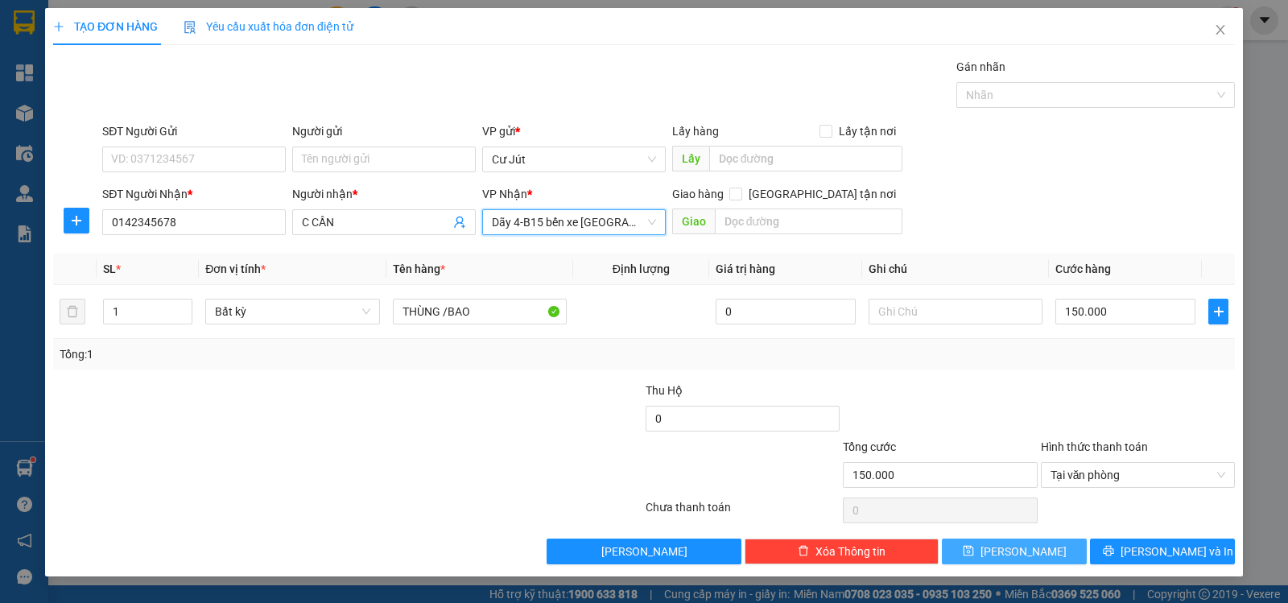
click at [1027, 547] on span "[PERSON_NAME]" at bounding box center [1024, 552] width 86 height 18
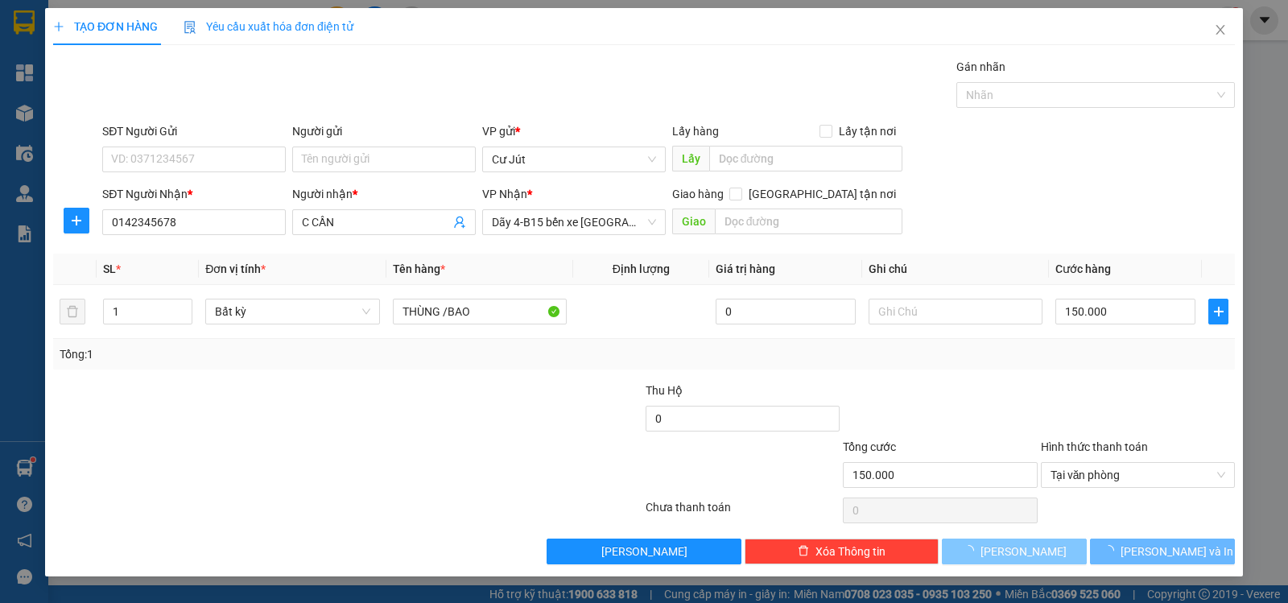
type input "0"
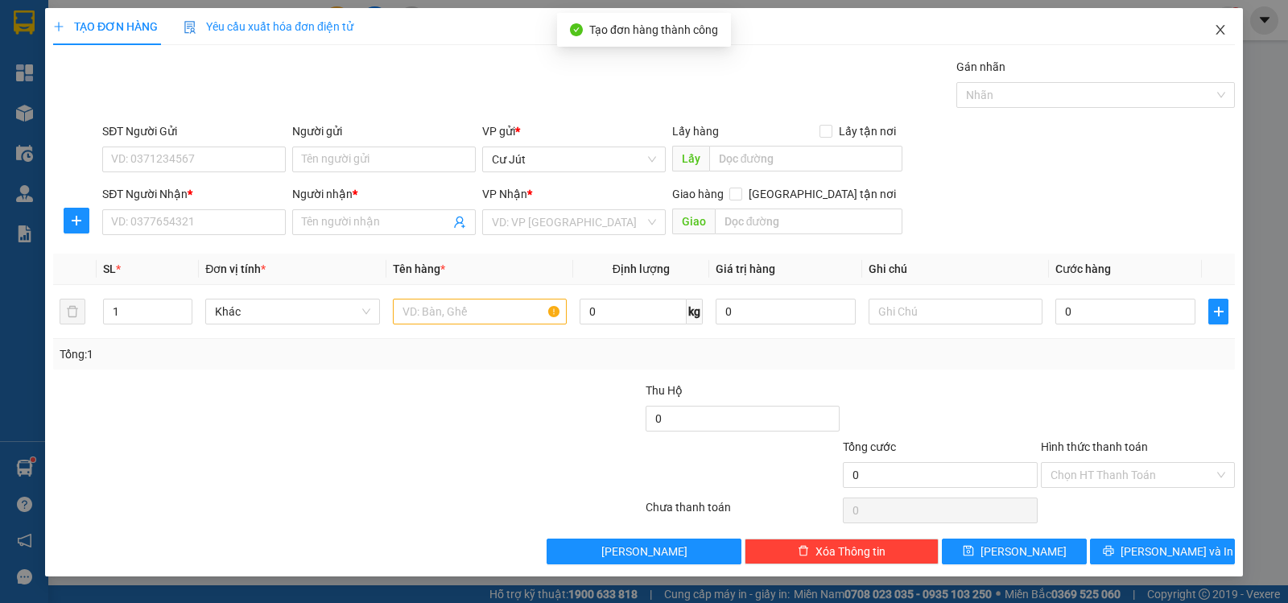
click at [1219, 27] on icon "close" at bounding box center [1220, 29] width 13 height 13
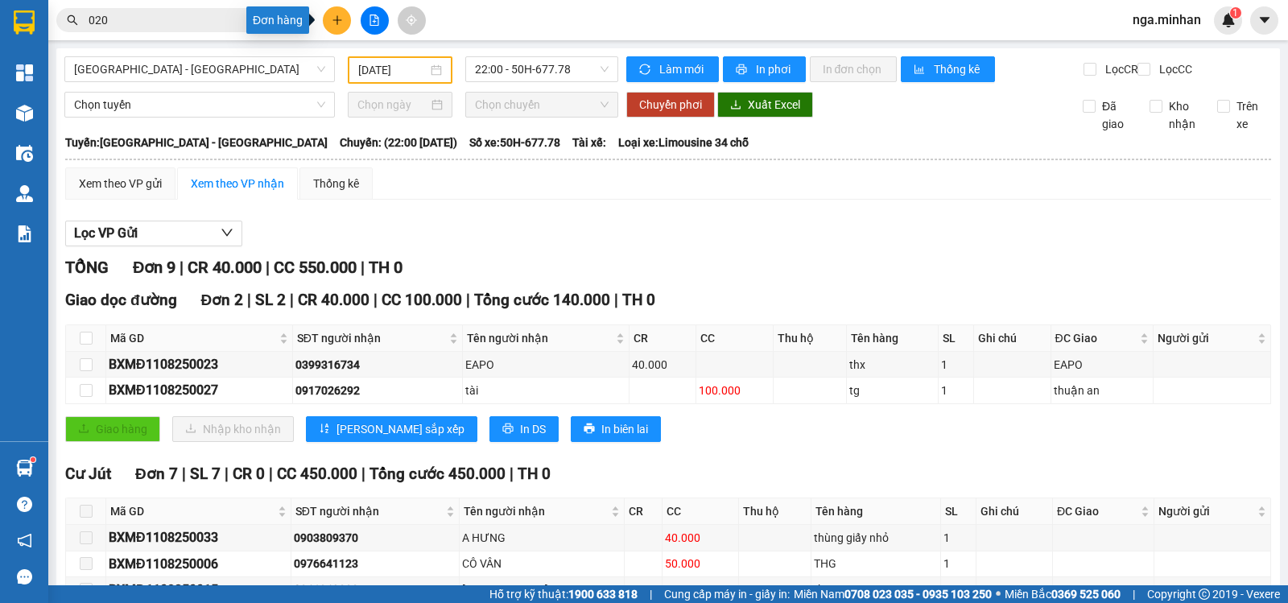
click at [340, 19] on icon "plus" at bounding box center [337, 19] width 11 height 11
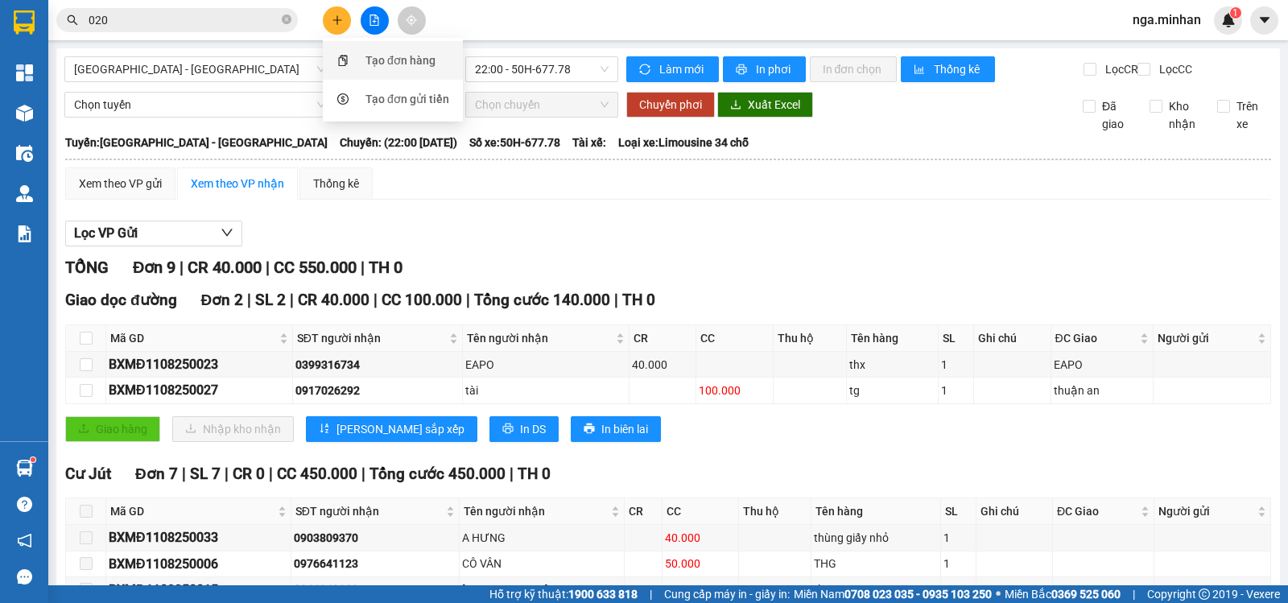
click at [423, 68] on div "Tạo đơn hàng" at bounding box center [401, 61] width 70 height 18
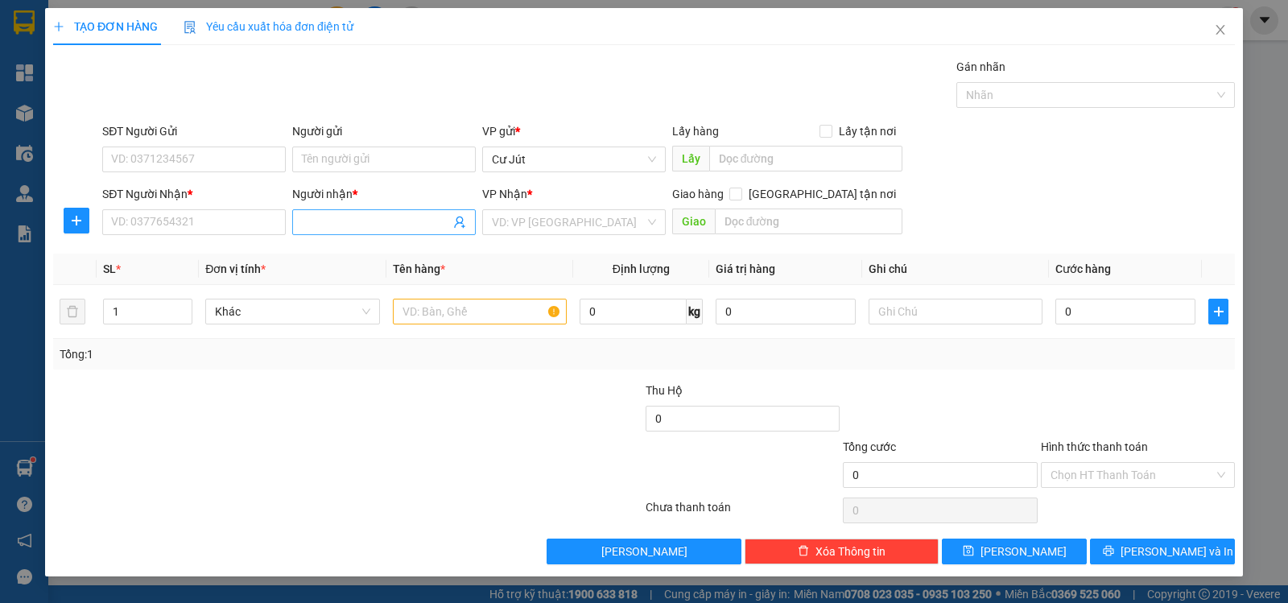
click at [417, 213] on input "Người nhận *" at bounding box center [376, 222] width 148 height 18
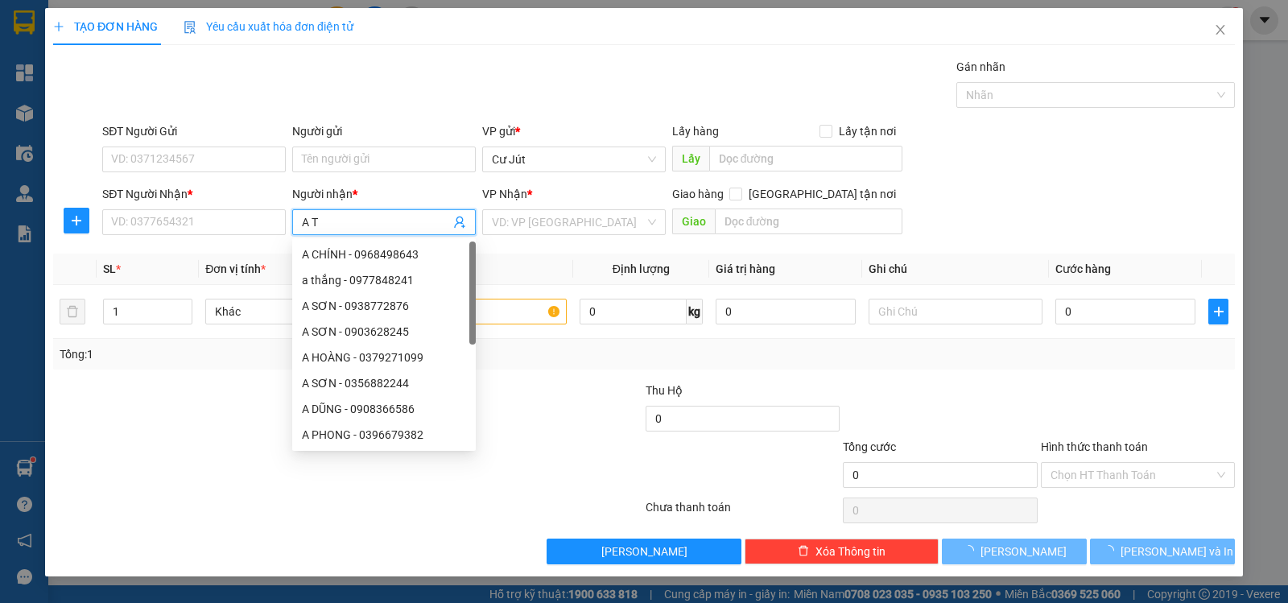
type input "A TỚ"
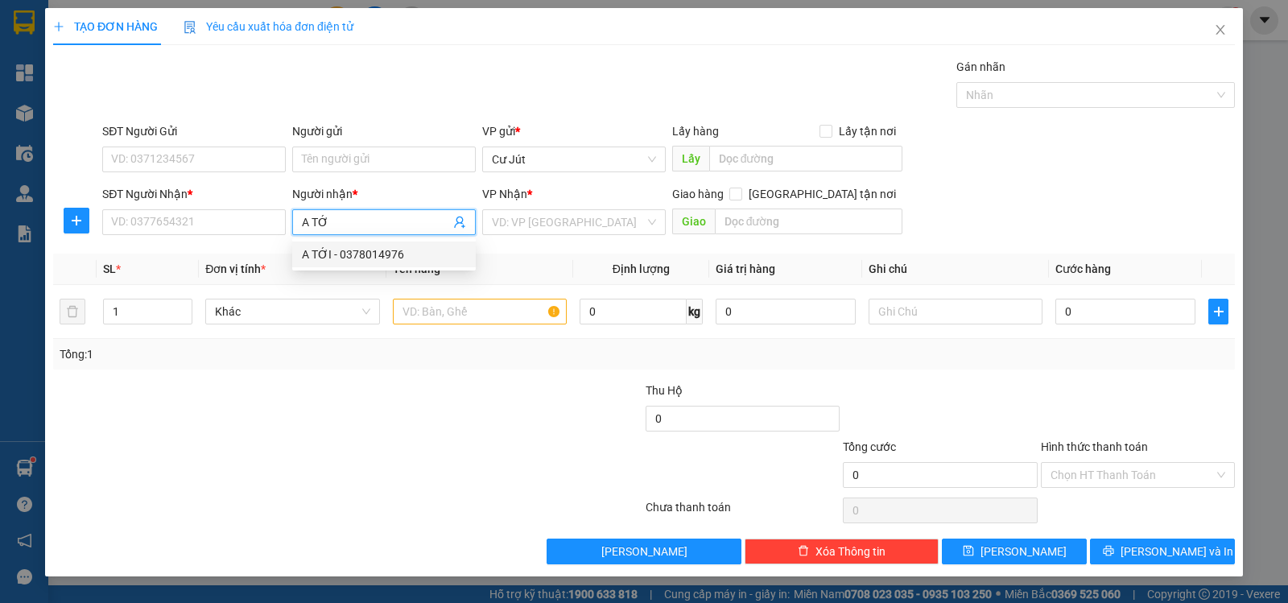
click at [382, 249] on div "A TỚI - 0378014976" at bounding box center [384, 255] width 164 height 18
type input "0378014976"
type input "A TỚI"
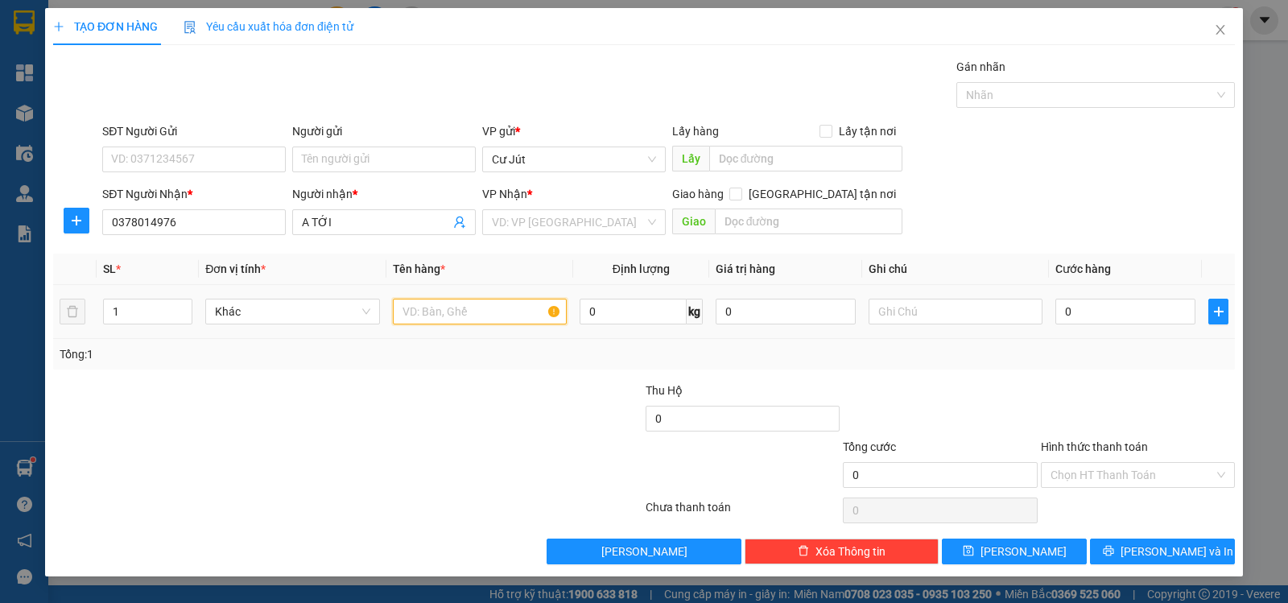
click at [467, 316] on input "text" at bounding box center [480, 312] width 174 height 26
type input "KIỆN"
click at [188, 301] on span "Increase Value" at bounding box center [183, 307] width 18 height 14
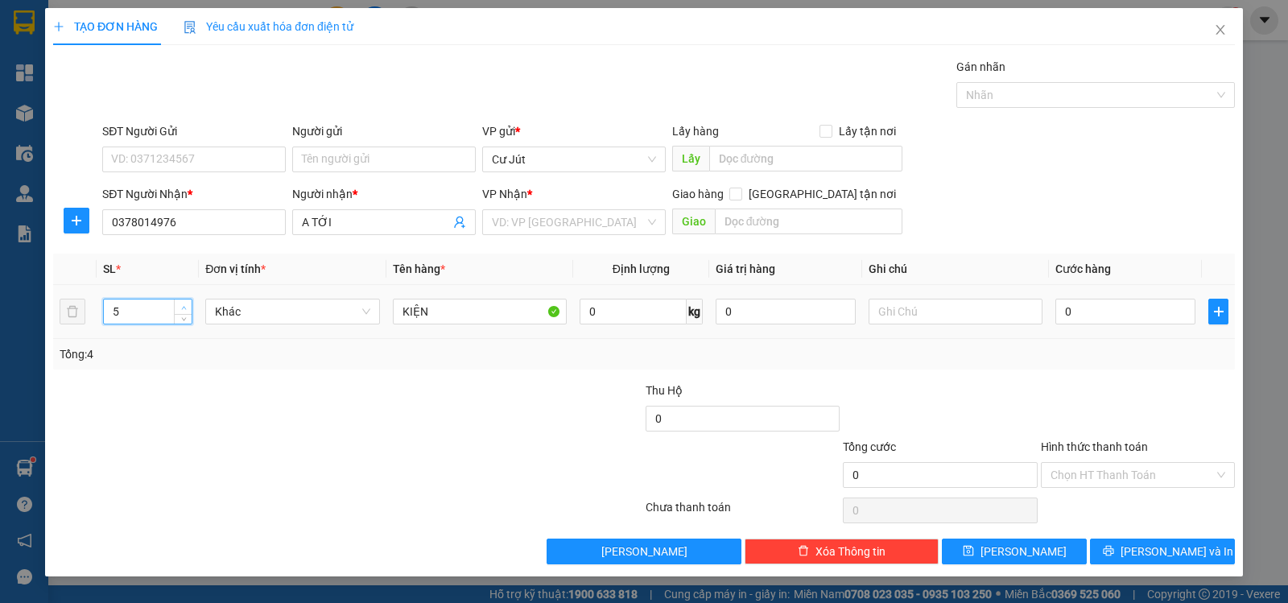
click at [188, 301] on span "Increase Value" at bounding box center [183, 307] width 18 height 14
click at [187, 309] on span "up" at bounding box center [184, 308] width 10 height 10
click at [177, 318] on span "Decrease Value" at bounding box center [183, 316] width 18 height 14
type input "4"
click at [178, 317] on span "Decrease Value" at bounding box center [183, 316] width 18 height 14
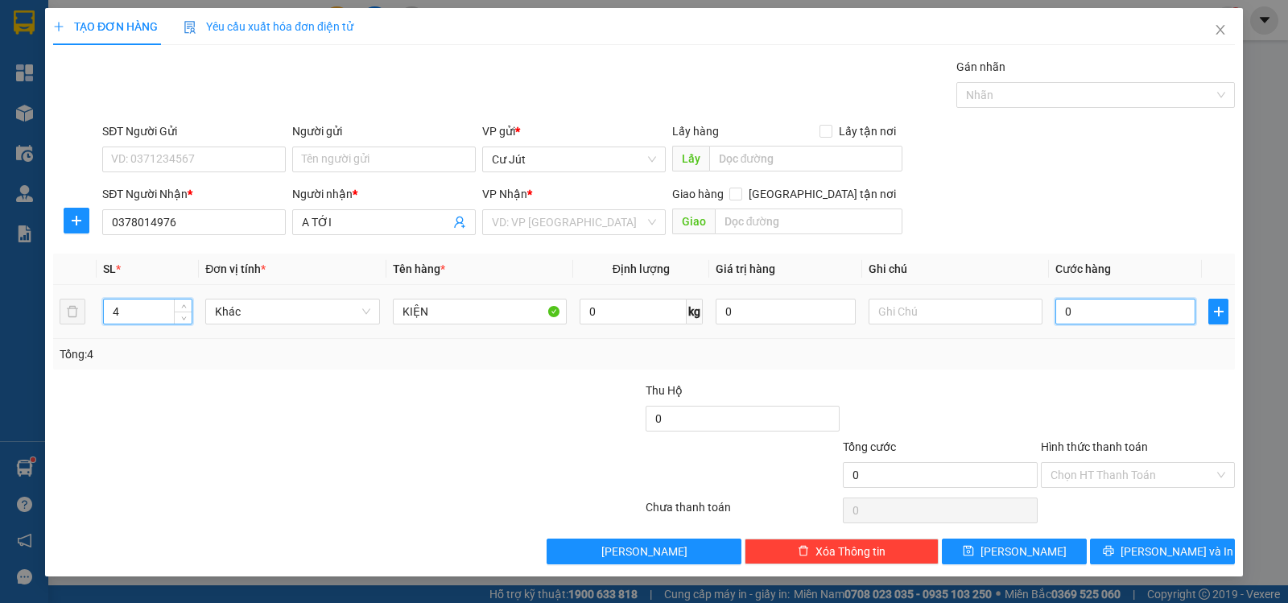
click at [1108, 311] on input "0" at bounding box center [1126, 312] width 140 height 26
type input "1"
type input "19"
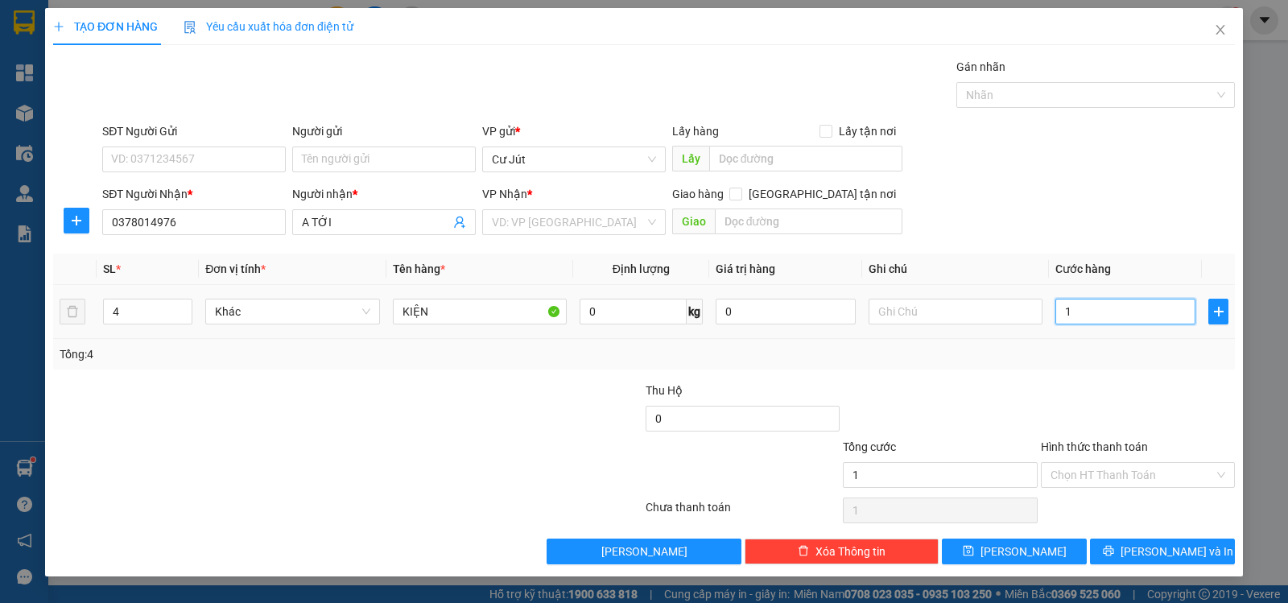
type input "19"
type input "190"
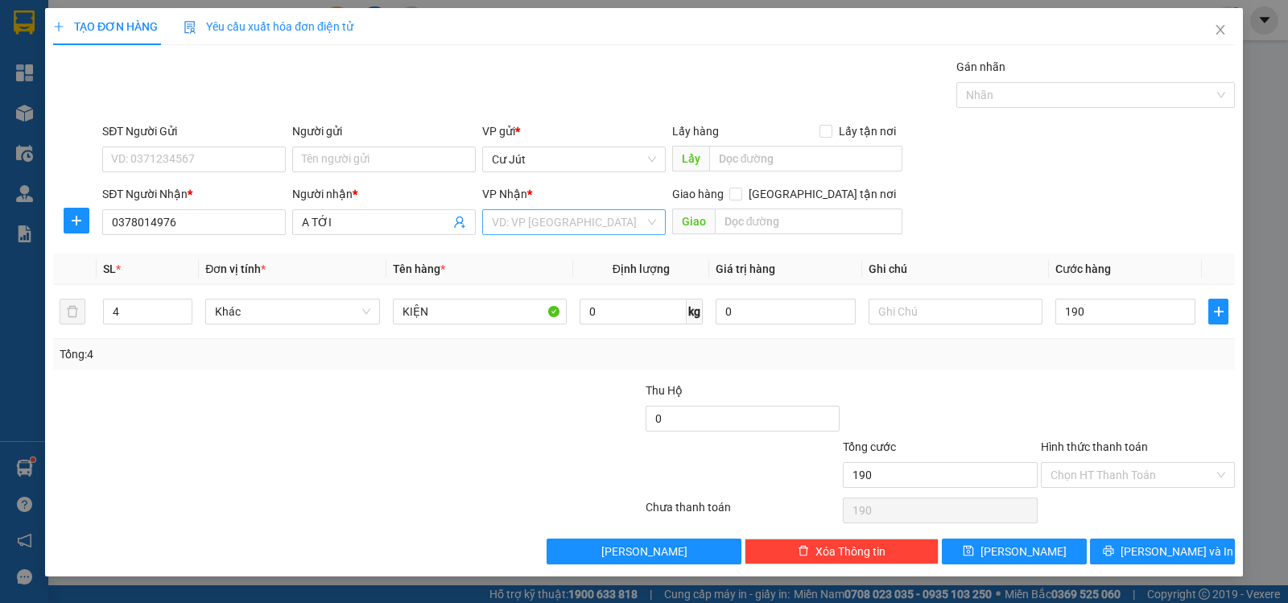
type input "190.000"
click at [605, 215] on input "search" at bounding box center [568, 222] width 153 height 24
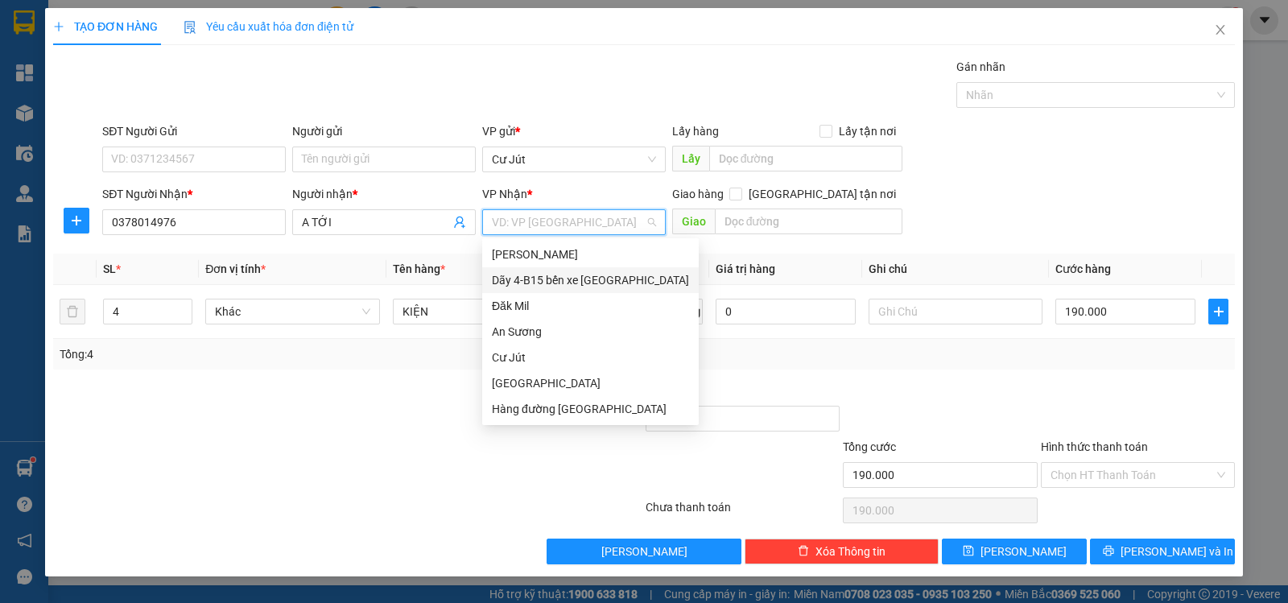
click at [607, 279] on div "Dãy 4-B15 bến xe [GEOGRAPHIC_DATA]" at bounding box center [590, 280] width 197 height 18
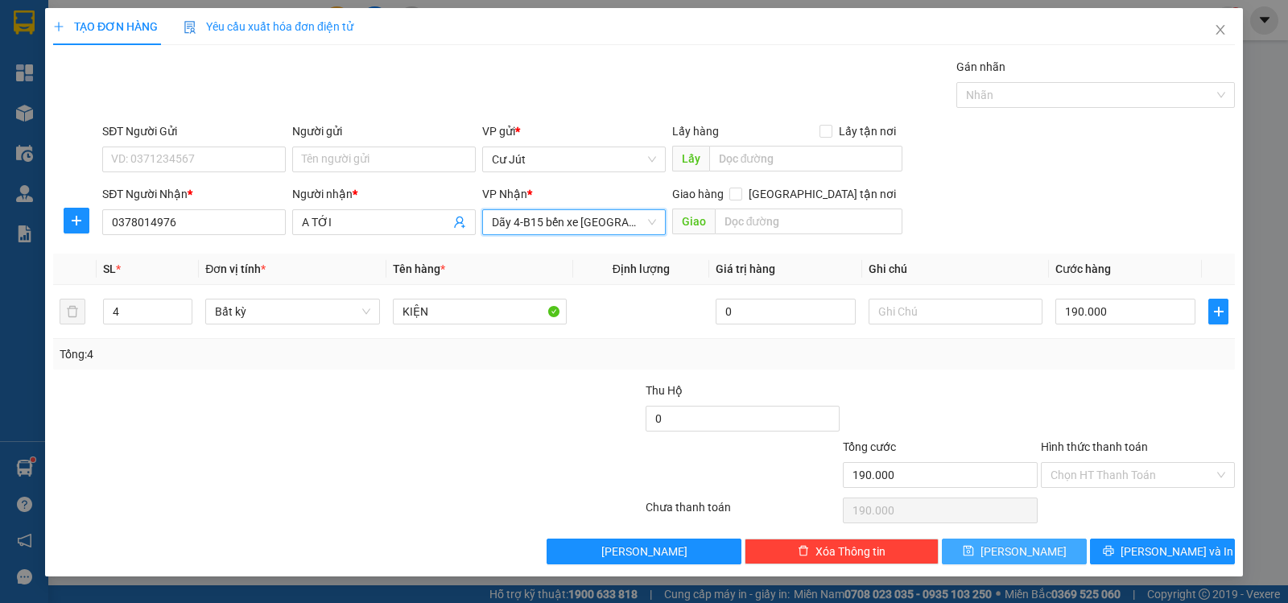
click at [1012, 549] on button "[PERSON_NAME]" at bounding box center [1014, 552] width 145 height 26
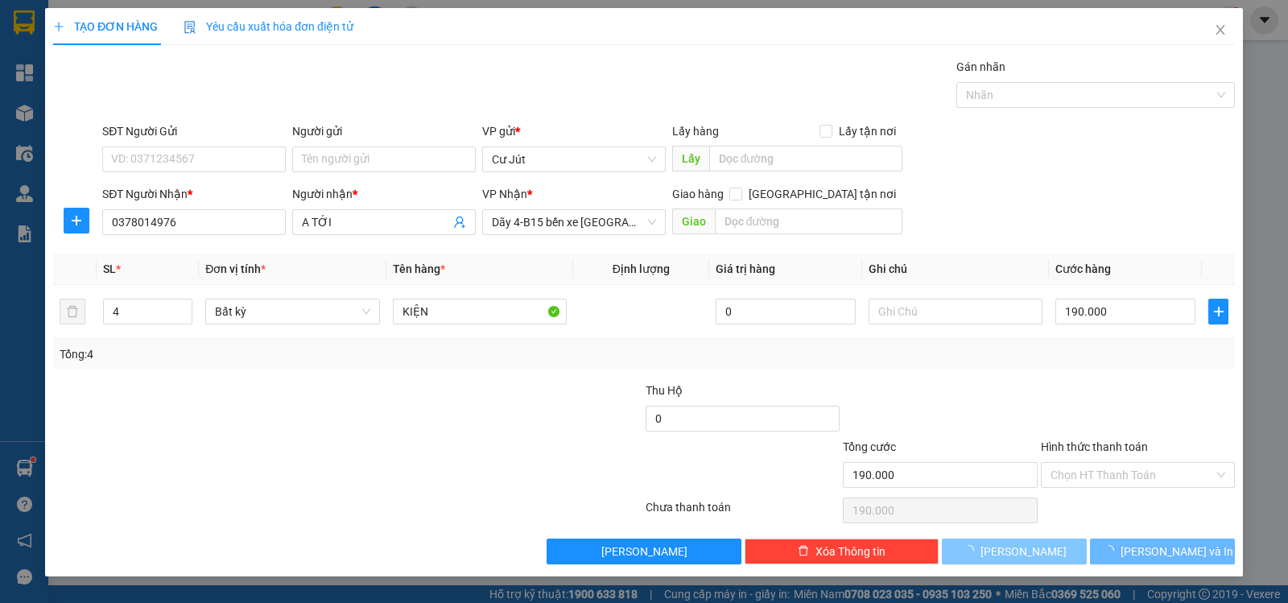
type input "1"
type input "0"
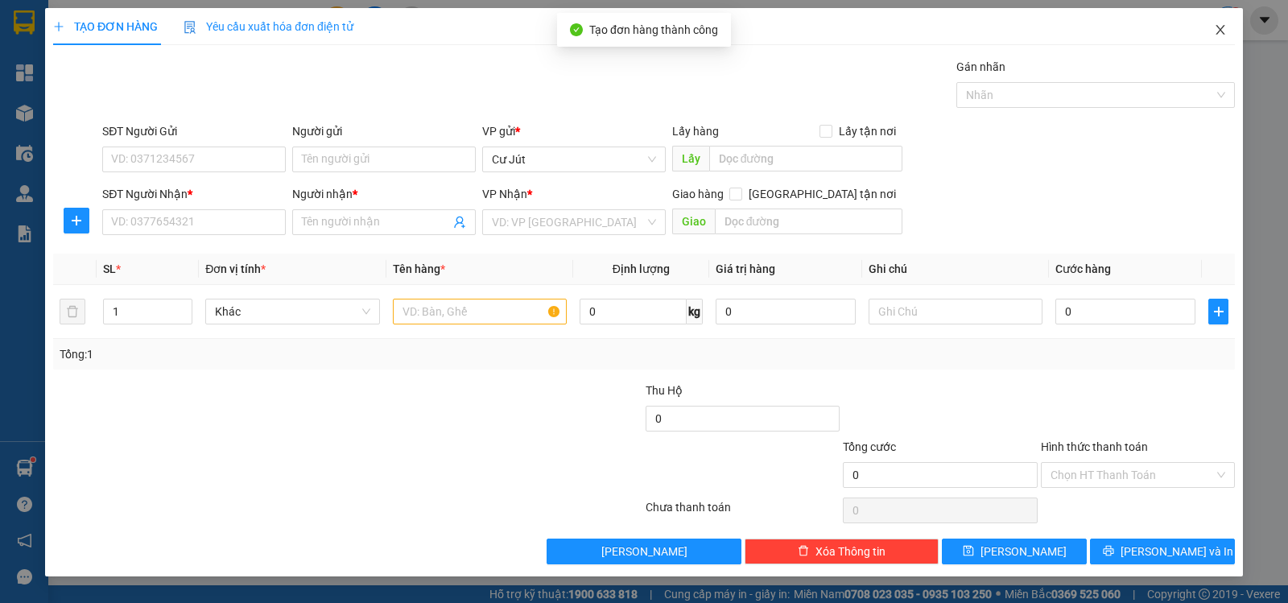
click at [1217, 29] on icon "close" at bounding box center [1220, 29] width 13 height 13
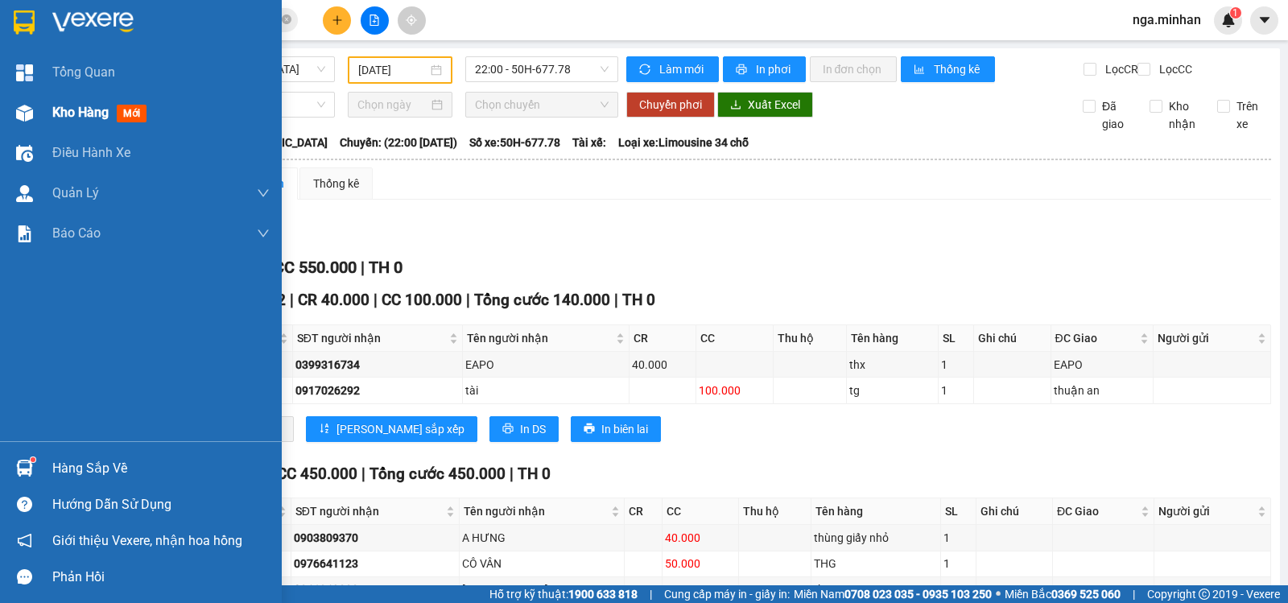
click at [52, 110] on div "Kho hàng mới" at bounding box center [141, 113] width 282 height 40
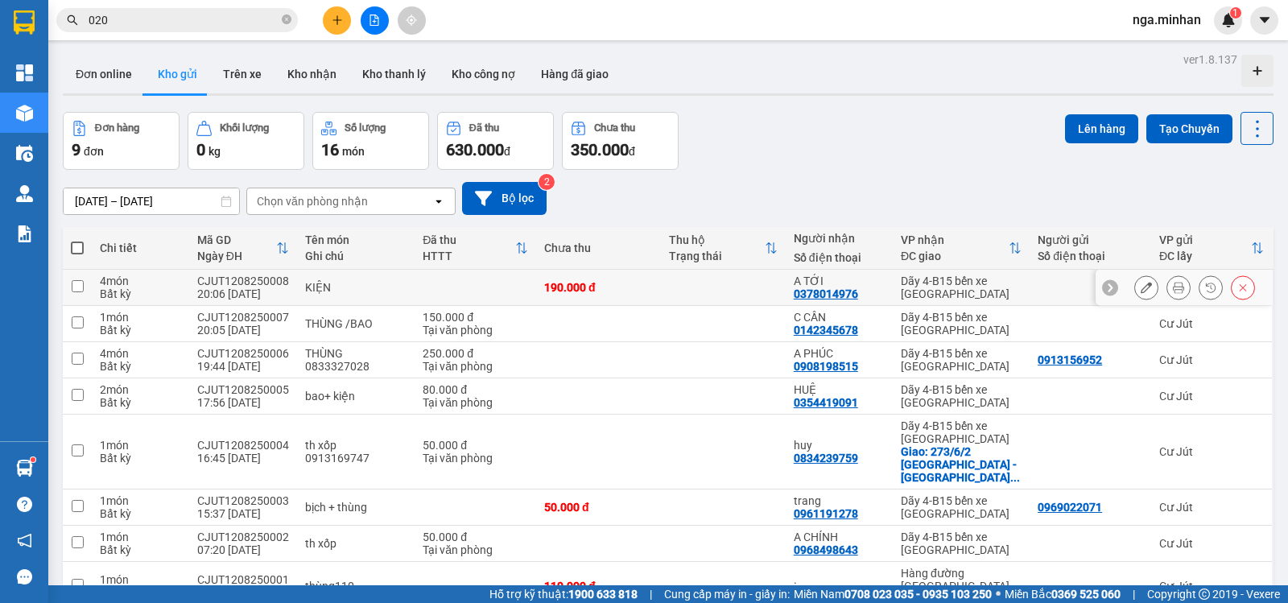
click at [872, 280] on div "A TỚI" at bounding box center [839, 281] width 91 height 13
checkbox input "true"
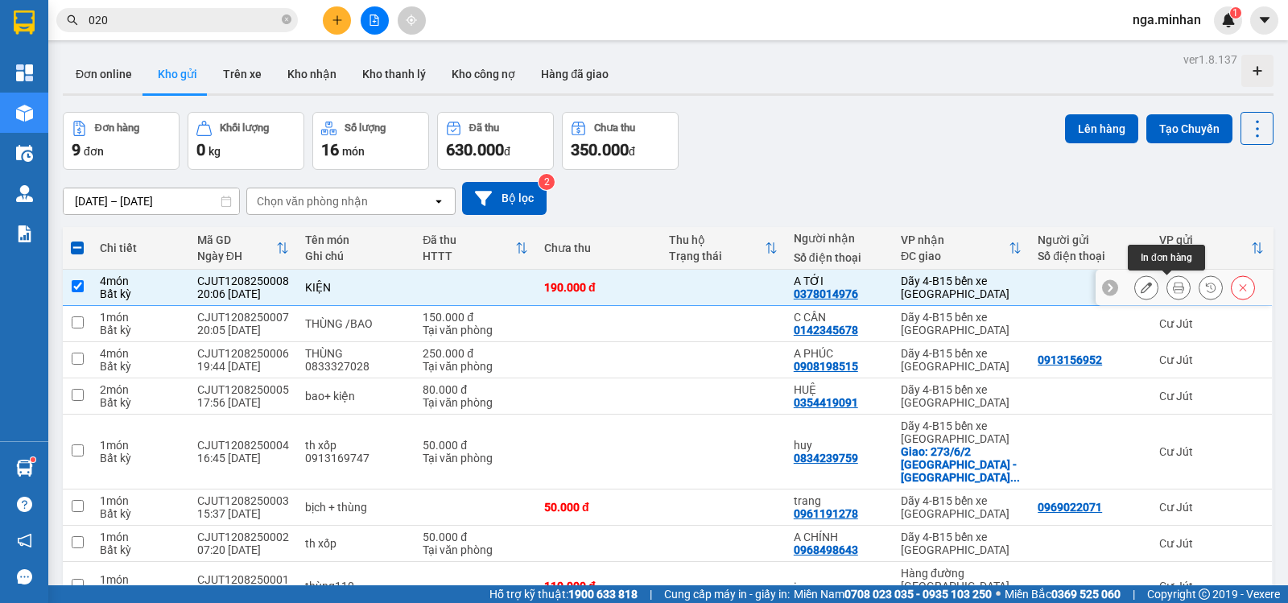
click at [1153, 285] on div at bounding box center [1194, 287] width 121 height 24
click at [1167, 278] on button at bounding box center [1178, 288] width 23 height 28
